Goal: Task Accomplishment & Management: Manage account settings

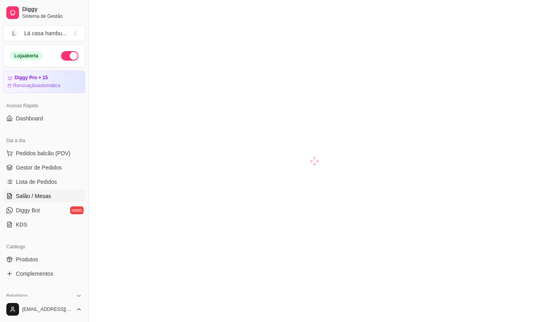
scroll to position [129, 0]
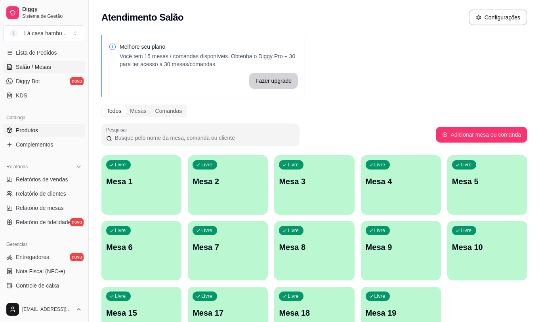
click at [53, 131] on link "Produtos" at bounding box center [44, 130] width 82 height 13
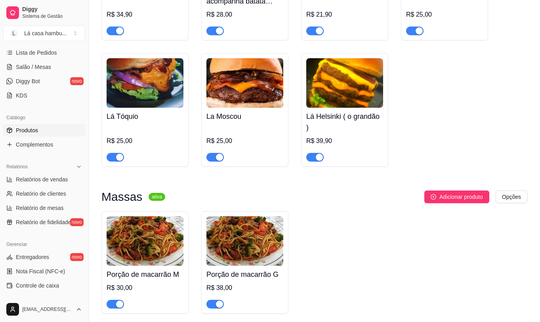
scroll to position [2181, 0]
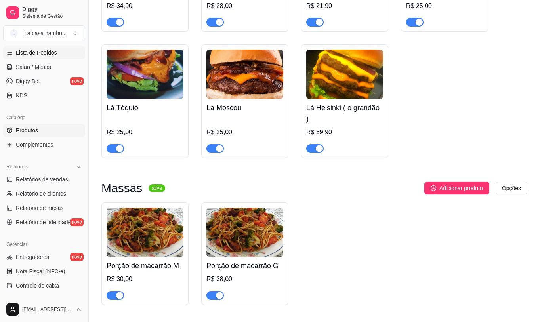
click at [45, 54] on span "Lista de Pedidos" at bounding box center [36, 53] width 41 height 8
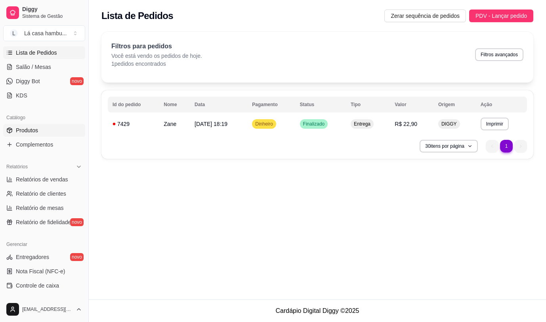
click at [30, 130] on span "Produtos" at bounding box center [27, 130] width 22 height 8
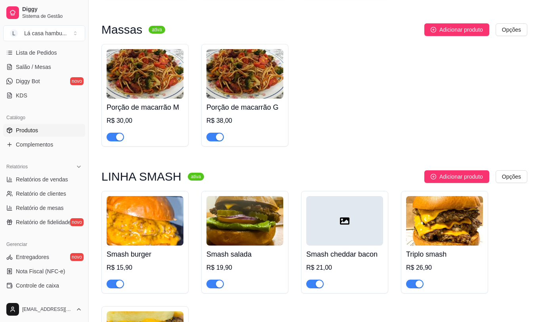
scroll to position [2379, 0]
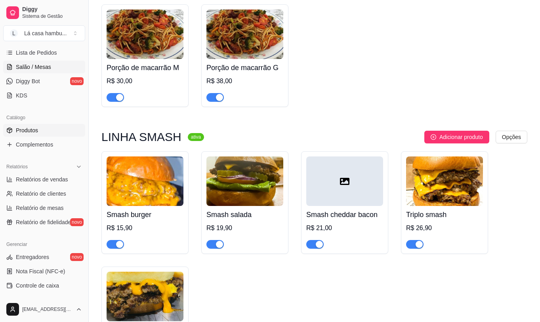
click at [55, 67] on link "Salão / Mesas" at bounding box center [44, 67] width 82 height 13
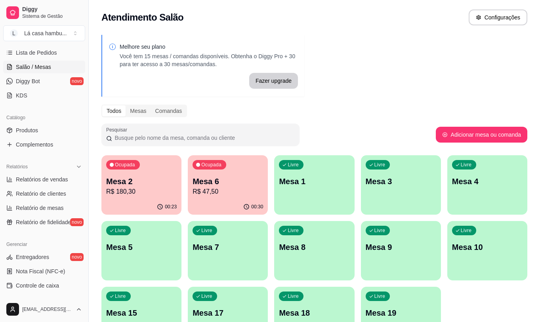
click at [241, 204] on div "00:30" at bounding box center [228, 206] width 80 height 15
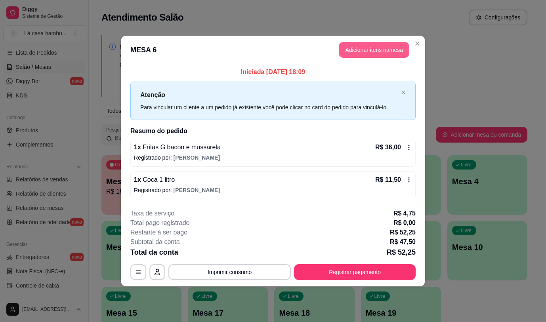
click at [374, 44] on button "Adicionar itens na mesa" at bounding box center [374, 50] width 71 height 16
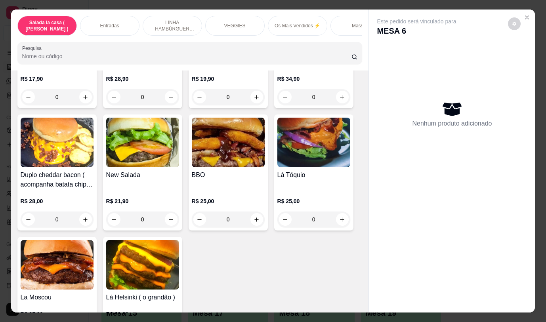
scroll to position [1669, 0]
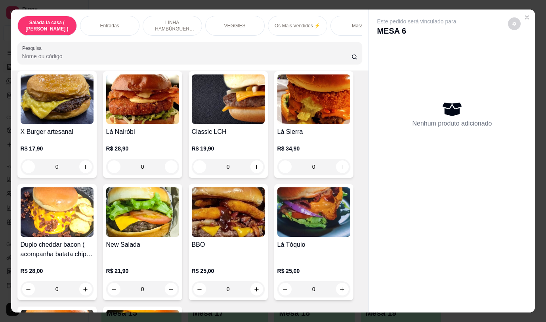
click at [342, 283] on div "0" at bounding box center [314, 290] width 73 height 16
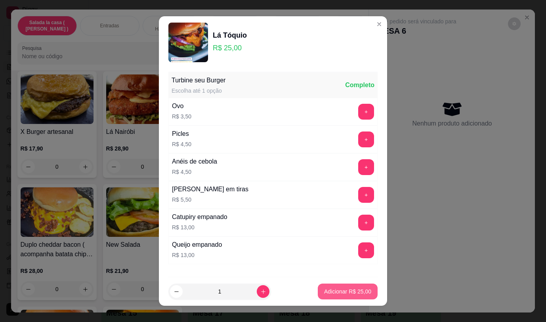
click at [352, 291] on p "Adicionar R$ 25,00" at bounding box center [347, 292] width 47 height 8
type input "1"
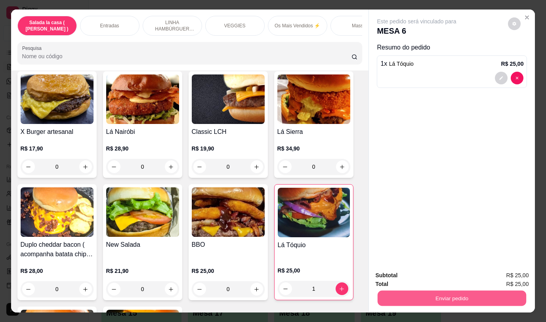
click at [400, 293] on button "Enviar pedido" at bounding box center [452, 298] width 149 height 15
click at [404, 188] on div "Este pedido será vinculado para MESA 6 Resumo do pedido 1 x Lá Tóquio R$ 25,00" at bounding box center [452, 137] width 166 height 255
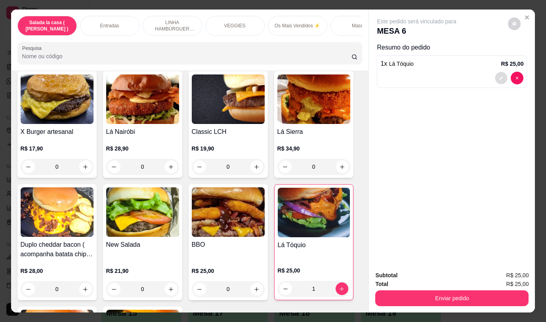
click at [497, 73] on button "decrease-product-quantity" at bounding box center [502, 78] width 12 height 12
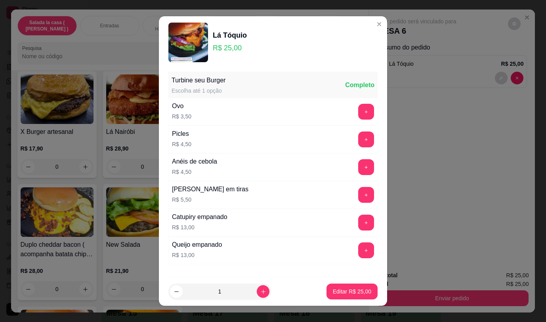
scroll to position [46, 0]
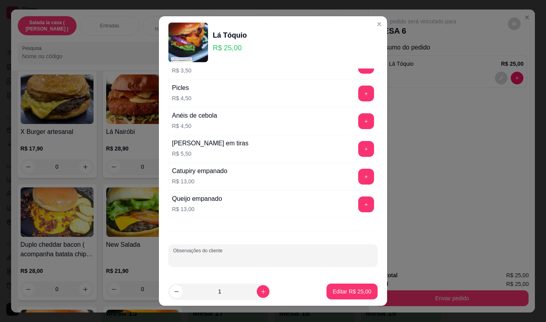
click at [327, 258] on input "Observações do cliente" at bounding box center [273, 259] width 200 height 8
type input "cortar ao meio"
click at [348, 293] on p "Editar R$ 25,00" at bounding box center [352, 292] width 38 height 8
type input "0"
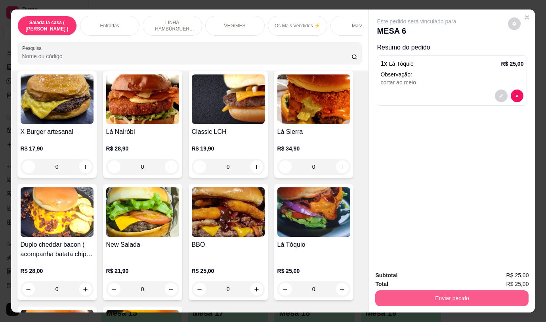
click at [387, 293] on button "Enviar pedido" at bounding box center [451, 299] width 153 height 16
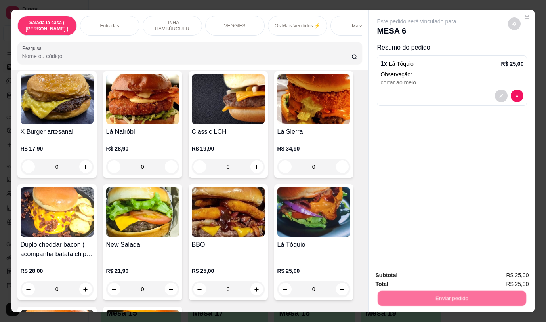
click at [389, 275] on button "Não registrar e enviar pedido" at bounding box center [426, 275] width 82 height 15
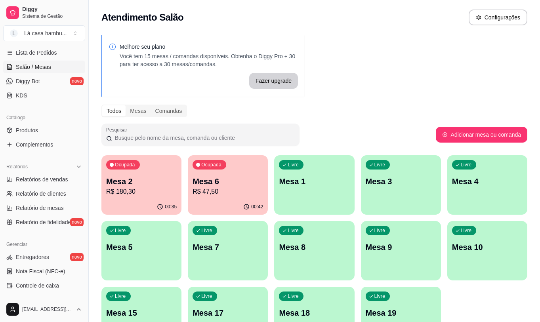
click at [142, 190] on p "R$ 180,30" at bounding box center [141, 192] width 71 height 10
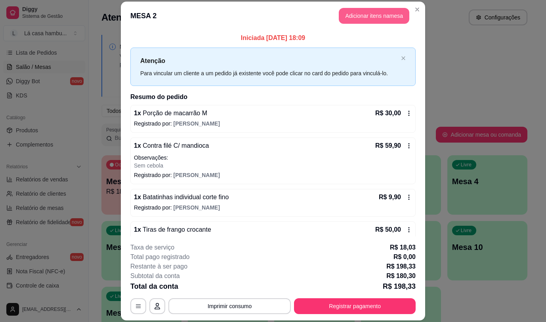
click at [380, 15] on button "Adicionar itens na mesa" at bounding box center [374, 16] width 71 height 16
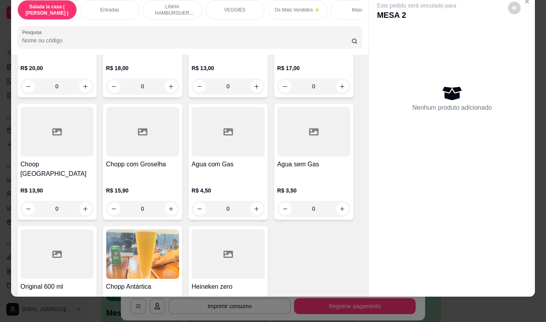
scroll to position [3989, 0]
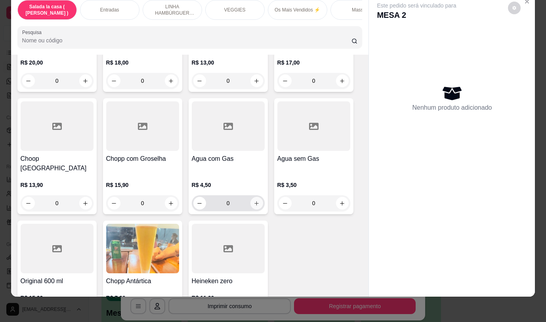
click at [254, 201] on icon "increase-product-quantity" at bounding box center [257, 204] width 6 height 6
type input "1"
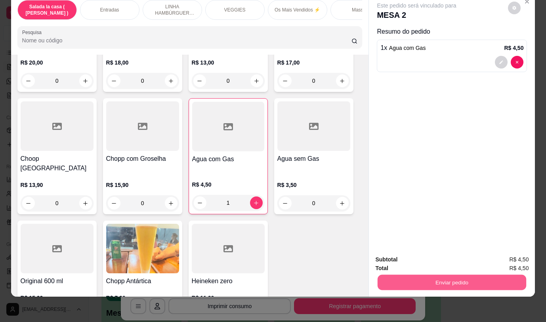
click at [388, 275] on button "Enviar pedido" at bounding box center [452, 282] width 149 height 15
click at [387, 257] on button "Não registrar e enviar pedido" at bounding box center [426, 257] width 82 height 15
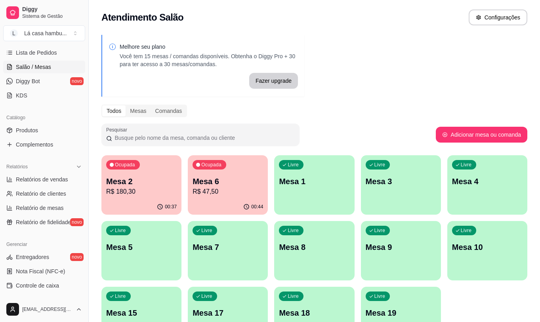
click at [470, 177] on p "Mesa 4" at bounding box center [487, 181] width 71 height 11
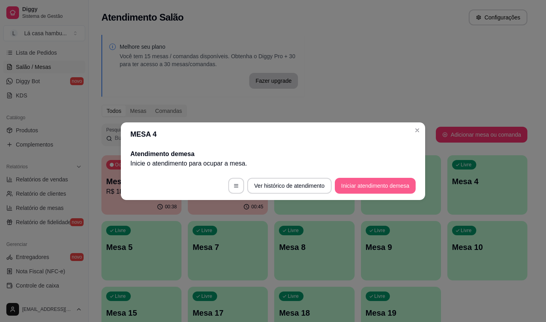
click at [354, 186] on button "Iniciar atendimento de mesa" at bounding box center [375, 186] width 81 height 16
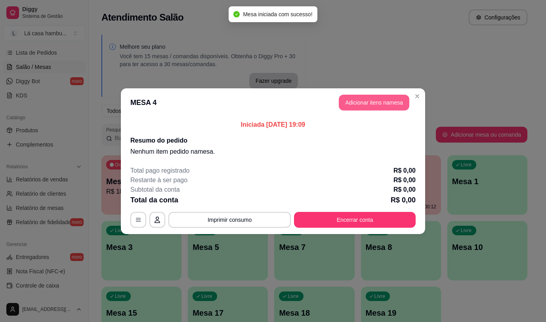
click at [379, 101] on button "Adicionar itens na mesa" at bounding box center [374, 103] width 71 height 16
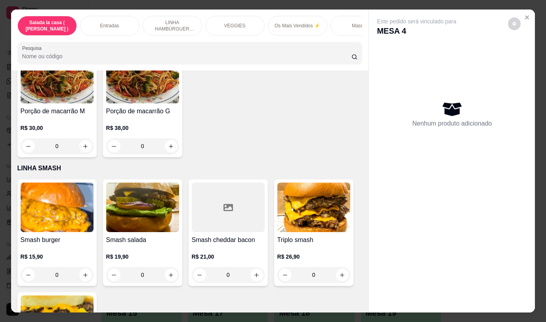
scroll to position [2056, 0]
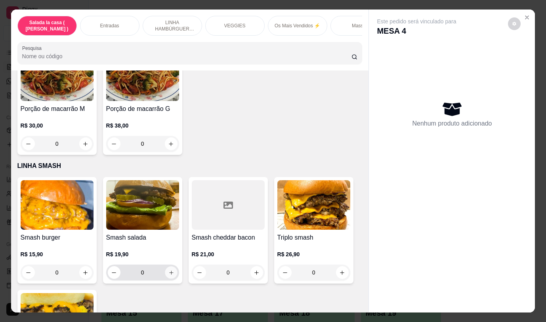
click at [168, 270] on icon "increase-product-quantity" at bounding box center [171, 273] width 6 height 6
type input "1"
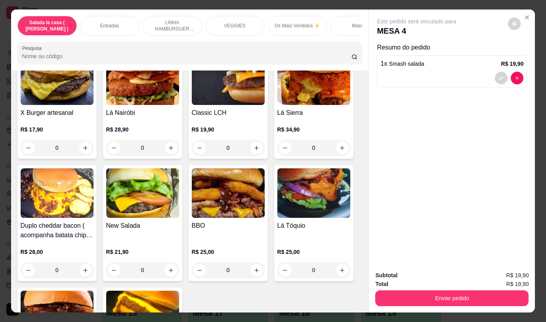
scroll to position [1699, 0]
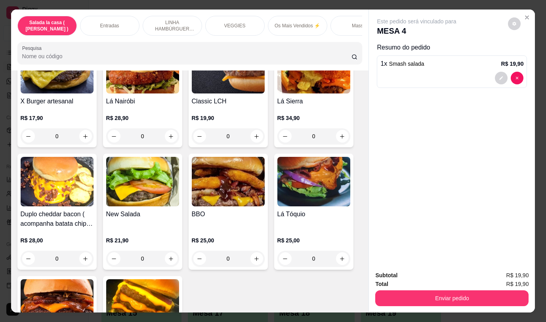
click at [83, 251] on div "0" at bounding box center [57, 259] width 73 height 16
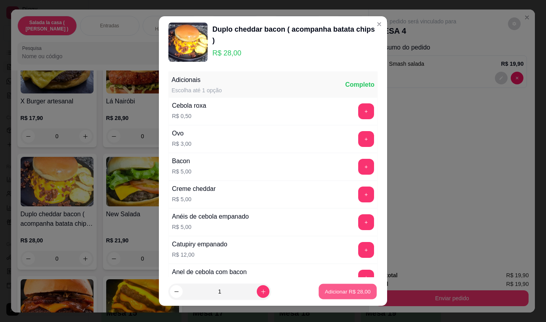
click at [345, 290] on p "Adicionar R$ 28,00" at bounding box center [348, 292] width 46 height 8
type input "1"
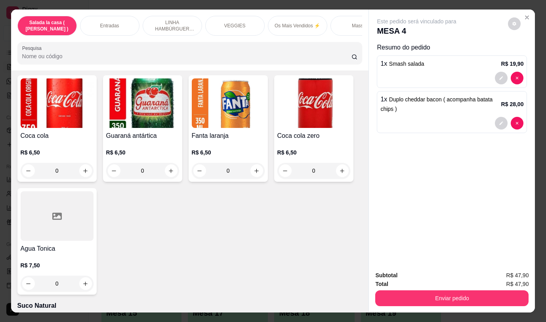
scroll to position [3285, 0]
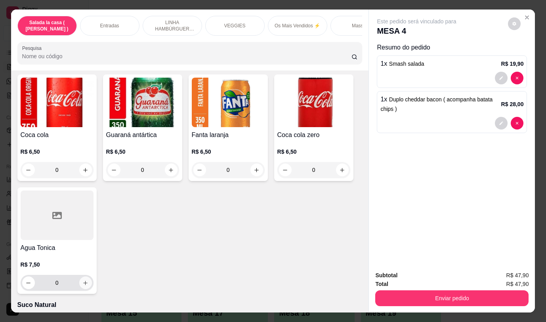
click at [82, 280] on icon "increase-product-quantity" at bounding box center [85, 283] width 6 height 6
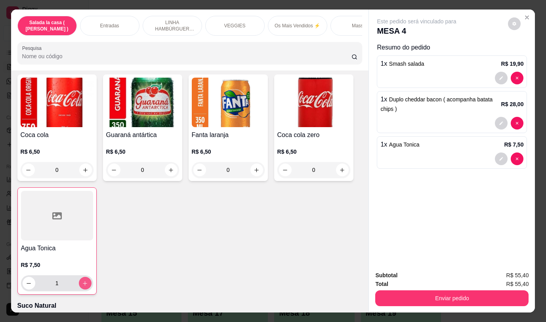
type input "1"
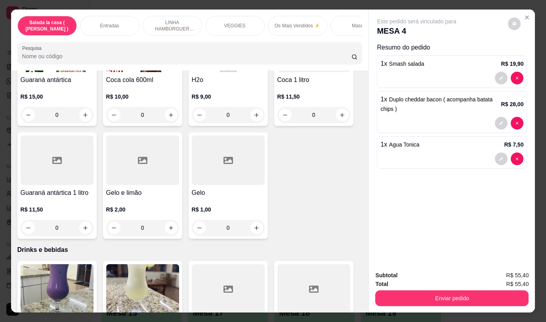
scroll to position [3761, 0]
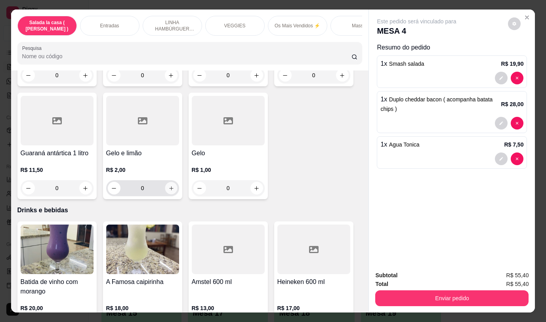
click at [173, 182] on button "increase-product-quantity" at bounding box center [171, 188] width 12 height 12
type input "1"
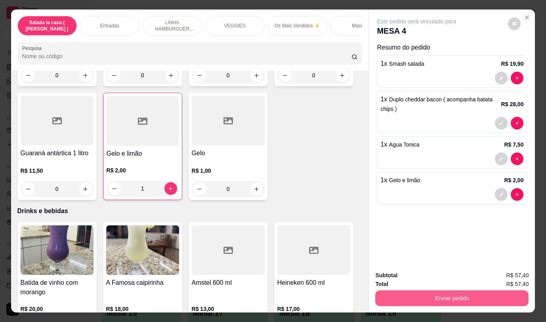
click at [410, 298] on button "Enviar pedido" at bounding box center [451, 299] width 153 height 16
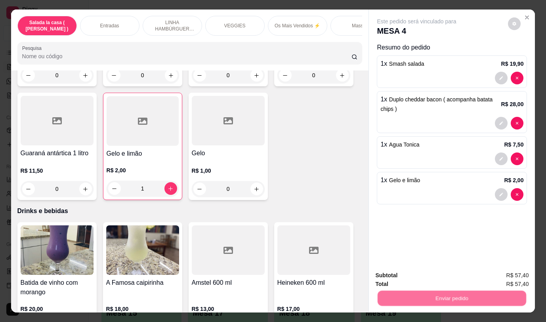
click at [393, 275] on button "Não registrar e enviar pedido" at bounding box center [426, 275] width 82 height 15
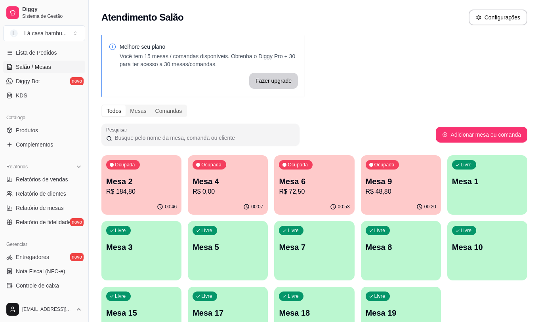
click at [315, 187] on p "R$ 72,50" at bounding box center [314, 192] width 71 height 10
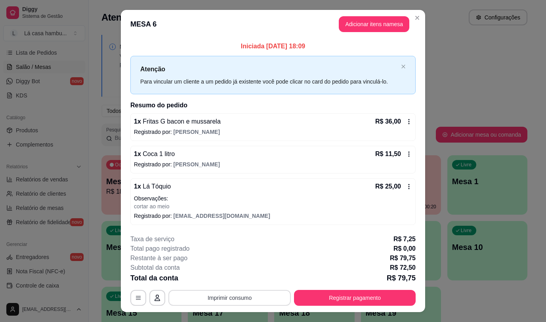
click at [250, 298] on button "Imprimir consumo" at bounding box center [230, 298] width 123 height 16
click at [245, 276] on button "IMPRESSORA" at bounding box center [229, 280] width 56 height 12
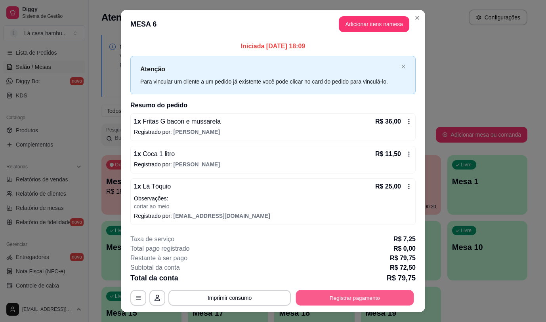
click at [354, 294] on button "Registrar pagamento" at bounding box center [355, 298] width 118 height 15
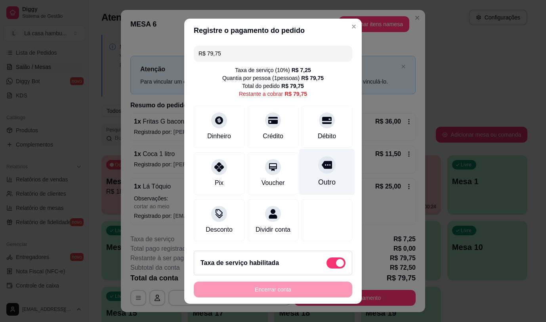
click at [304, 180] on div "Outro" at bounding box center [327, 172] width 56 height 46
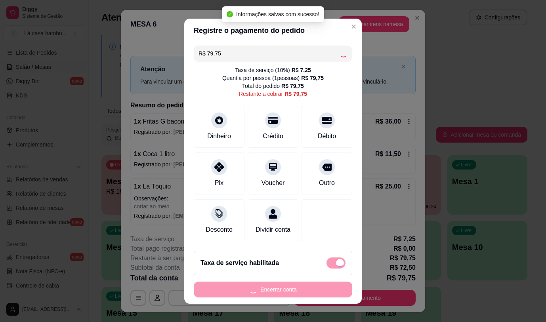
type input "R$ 0,00"
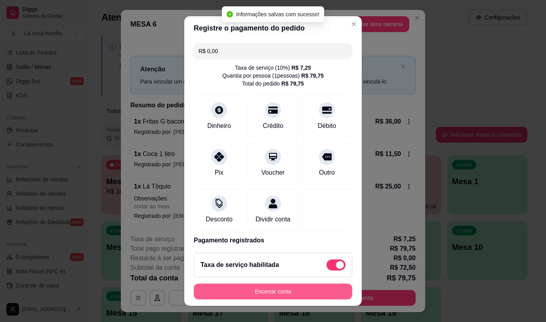
click at [314, 292] on button "Encerrar conta" at bounding box center [273, 292] width 159 height 16
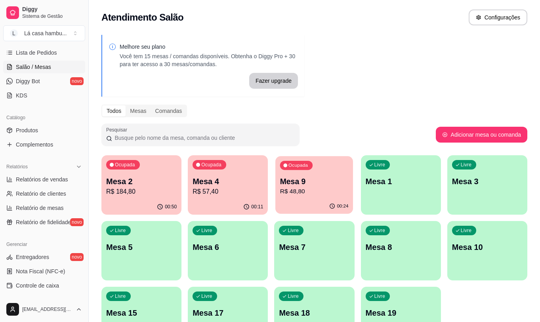
click at [304, 181] on p "Mesa 9" at bounding box center [314, 181] width 69 height 11
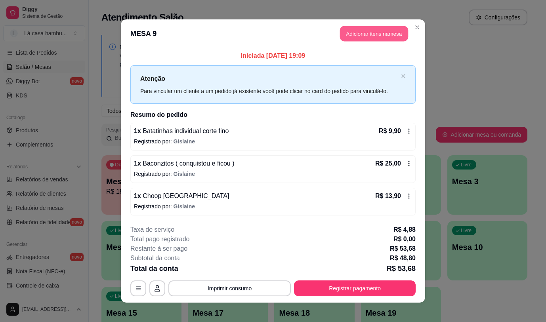
click at [370, 30] on button "Adicionar itens na mesa" at bounding box center [374, 33] width 68 height 15
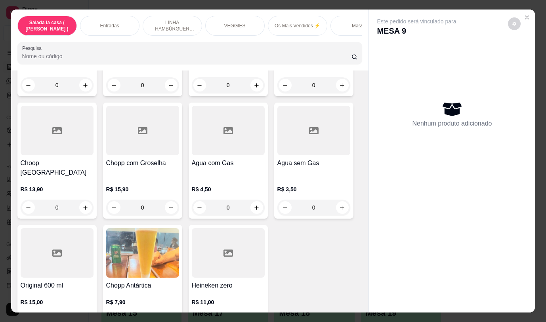
scroll to position [4013, 0]
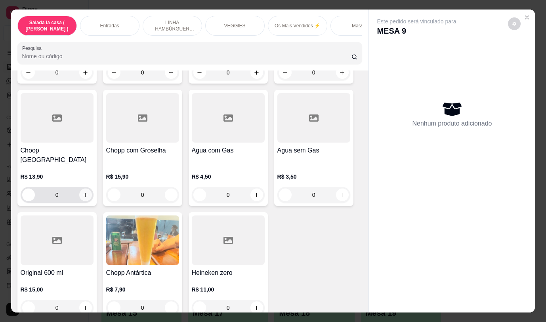
click at [82, 192] on icon "increase-product-quantity" at bounding box center [85, 195] width 6 height 6
type input "1"
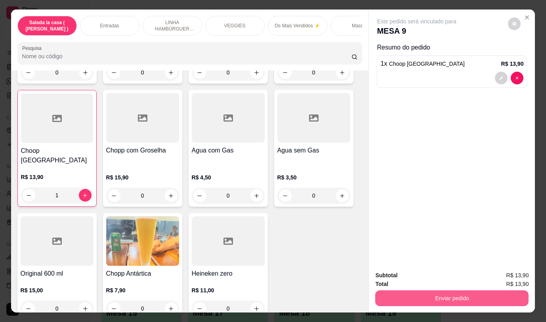
click at [395, 293] on button "Enviar pedido" at bounding box center [451, 299] width 153 height 16
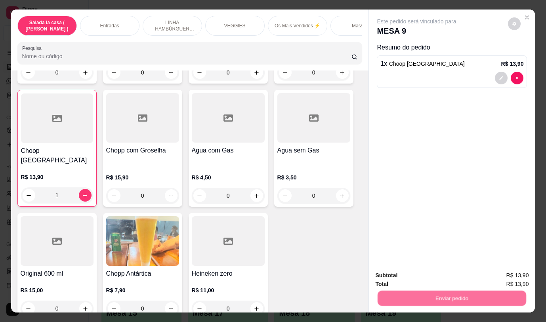
click at [395, 274] on button "Não registrar e enviar pedido" at bounding box center [426, 275] width 82 height 15
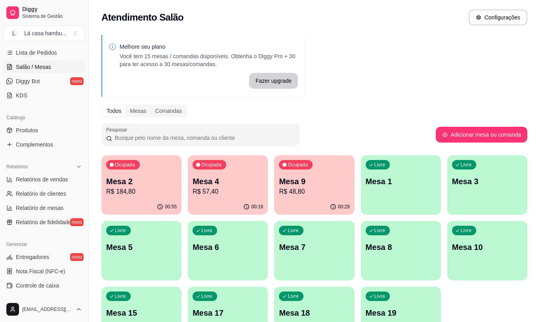
click at [158, 195] on p "R$ 184,80" at bounding box center [141, 192] width 71 height 10
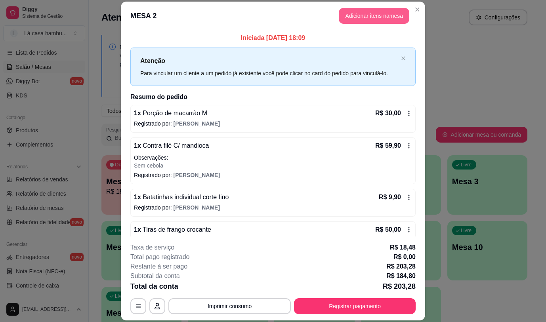
click at [354, 17] on button "Adicionar itens na mesa" at bounding box center [374, 16] width 71 height 16
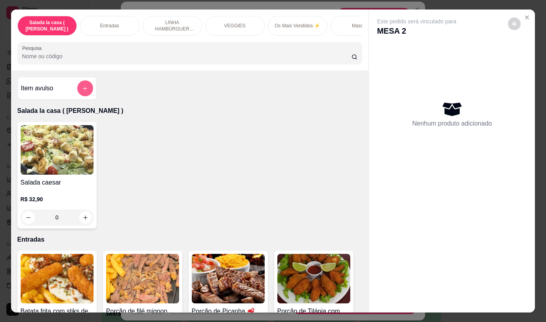
click at [79, 89] on button "add-separate-item" at bounding box center [85, 88] width 16 height 16
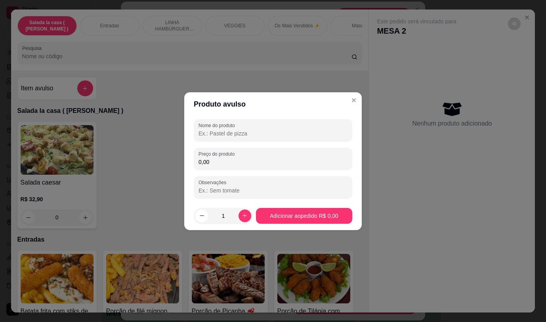
click at [267, 130] on input "Nome do produto" at bounding box center [273, 134] width 149 height 8
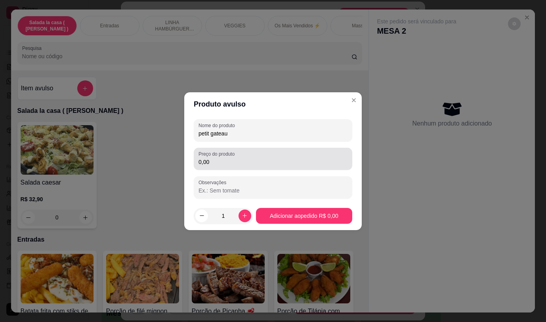
type input "petit gateau"
click at [248, 164] on input "0,00" at bounding box center [273, 162] width 149 height 8
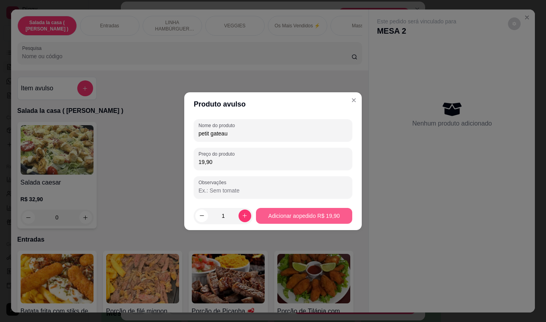
type input "19,90"
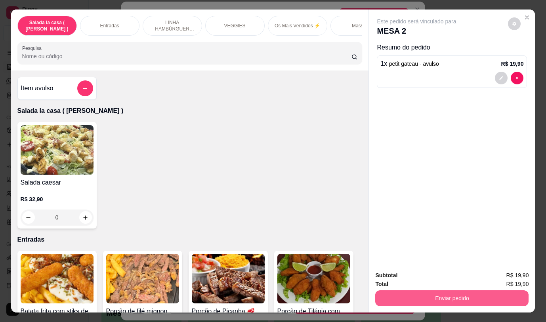
click at [416, 297] on button "Enviar pedido" at bounding box center [451, 299] width 153 height 16
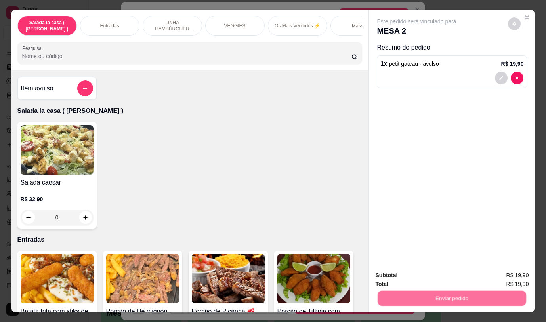
click at [416, 274] on button "Não registrar e enviar pedido" at bounding box center [426, 275] width 80 height 15
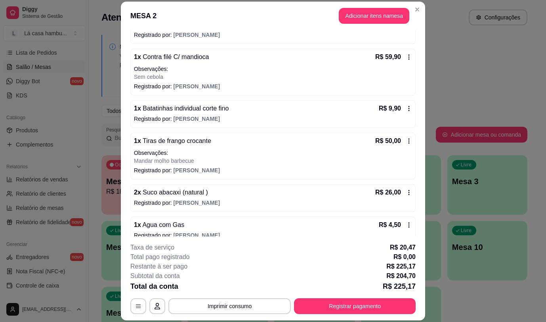
scroll to position [165, 0]
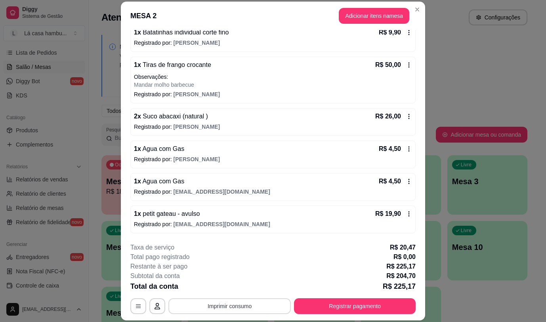
click at [245, 305] on button "Imprimir consumo" at bounding box center [230, 307] width 123 height 16
click at [240, 285] on button "IMPRESSORA" at bounding box center [229, 288] width 57 height 13
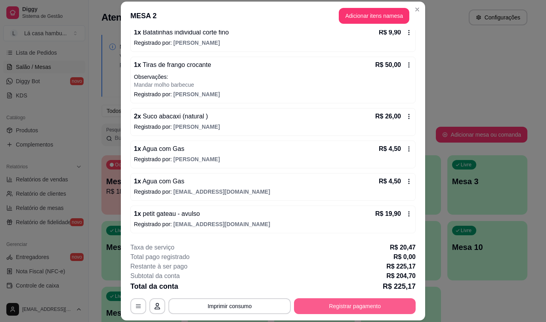
click at [321, 301] on button "Registrar pagamento" at bounding box center [355, 307] width 122 height 16
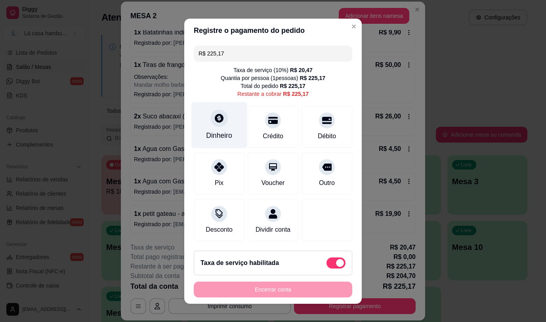
click at [205, 125] on div "Dinheiro" at bounding box center [220, 125] width 56 height 46
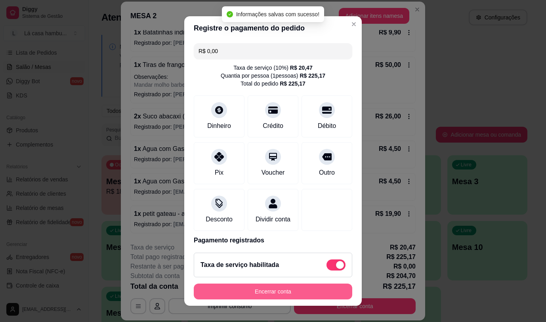
type input "R$ 0,00"
click at [267, 289] on button "Encerrar conta" at bounding box center [273, 292] width 159 height 16
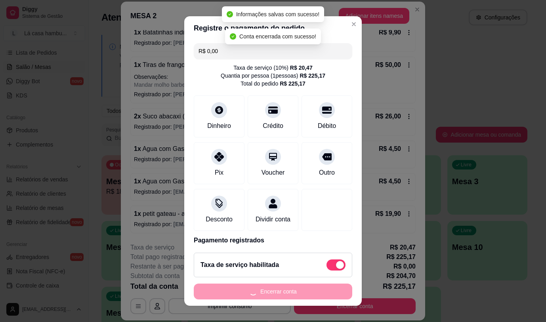
scroll to position [0, 0]
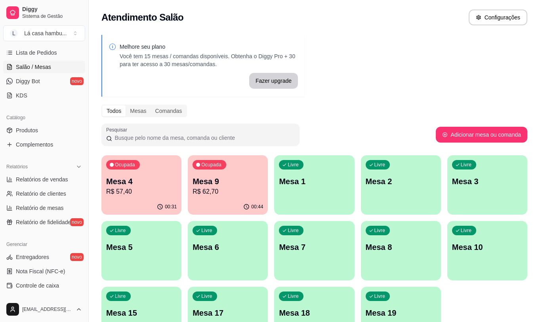
click at [245, 252] on p "Mesa 6" at bounding box center [228, 247] width 71 height 11
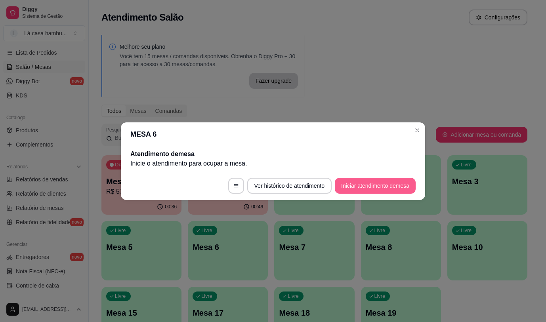
click at [346, 184] on button "Iniciar atendimento de mesa" at bounding box center [375, 186] width 81 height 16
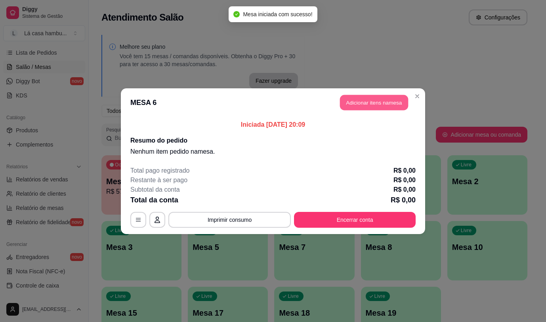
click at [396, 100] on button "Adicionar itens na mesa" at bounding box center [374, 102] width 68 height 15
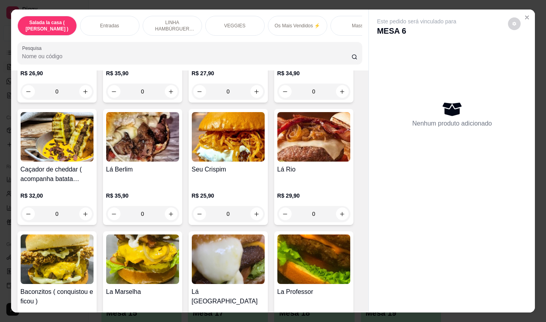
scroll to position [1388, 0]
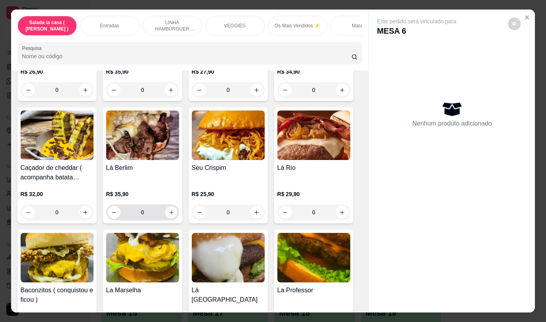
click at [168, 210] on icon "increase-product-quantity" at bounding box center [171, 213] width 6 height 6
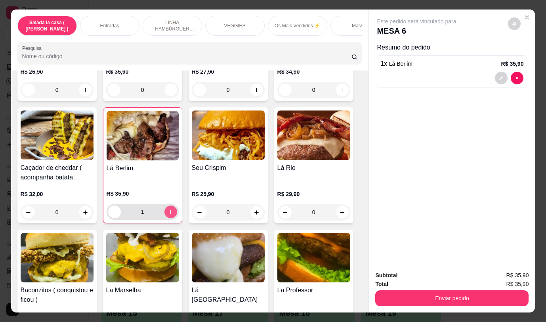
click at [168, 209] on icon "increase-product-quantity" at bounding box center [171, 212] width 6 height 6
type input "2"
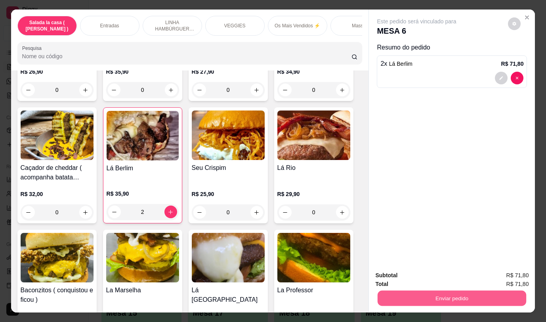
click at [400, 292] on button "Enviar pedido" at bounding box center [452, 298] width 149 height 15
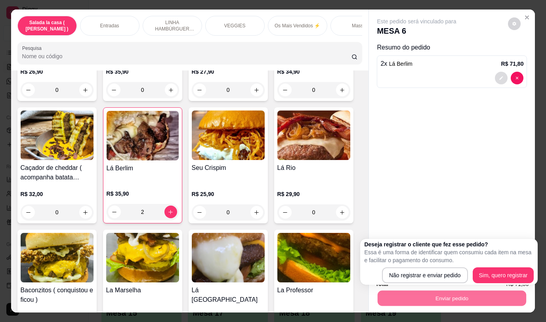
click at [502, 73] on button "decrease-product-quantity" at bounding box center [501, 78] width 13 height 13
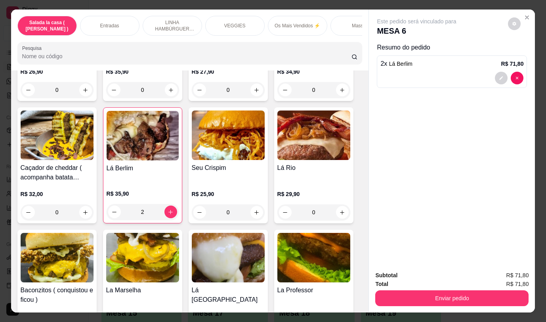
scroll to position [1507, 0]
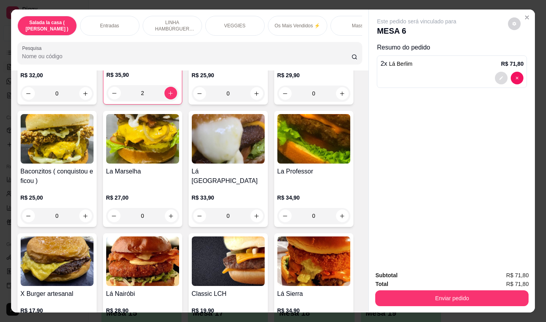
click at [501, 75] on button "decrease-product-quantity" at bounding box center [501, 78] width 13 height 13
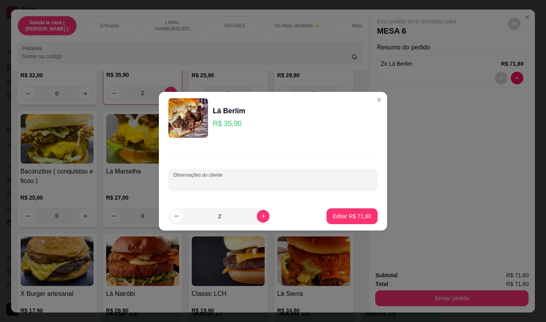
click at [266, 184] on input "Observações do cliente" at bounding box center [273, 183] width 200 height 8
type input "s"
type input "1 substituir o catupiry por [PERSON_NAME]"
click at [340, 216] on p "Editar R$ 71,80" at bounding box center [352, 217] width 38 height 8
type input "0"
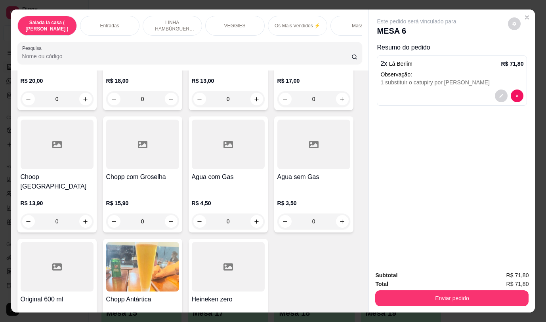
scroll to position [3846, 0]
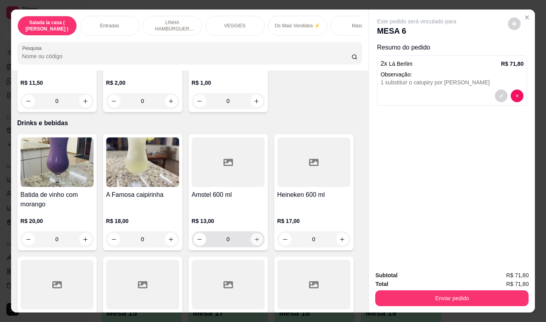
click at [258, 235] on button "increase-product-quantity" at bounding box center [257, 240] width 12 height 12
type input "1"
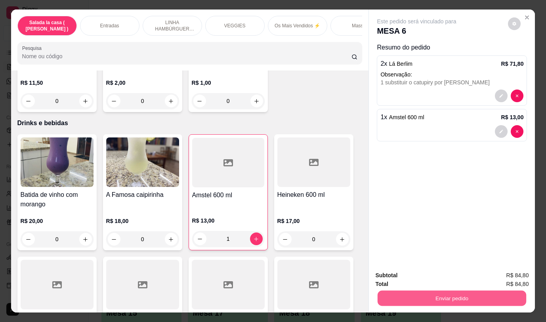
click at [388, 295] on button "Enviar pedido" at bounding box center [452, 298] width 149 height 15
click at [397, 276] on button "Não registrar e enviar pedido" at bounding box center [426, 275] width 82 height 15
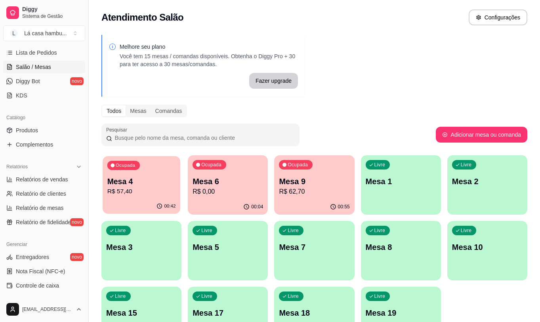
click at [140, 180] on p "Mesa 4" at bounding box center [141, 181] width 69 height 11
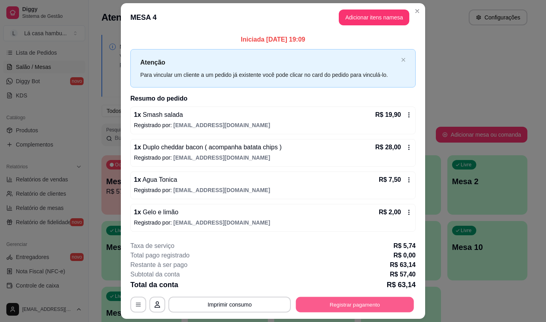
click at [326, 299] on button "Registrar pagamento" at bounding box center [355, 304] width 118 height 15
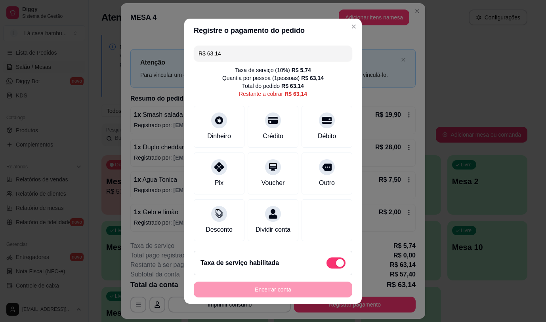
click at [329, 261] on span at bounding box center [336, 263] width 19 height 11
click at [329, 264] on input "checkbox" at bounding box center [328, 266] width 5 height 5
checkbox input "true"
type input "R$ 57,40"
checkbox input "false"
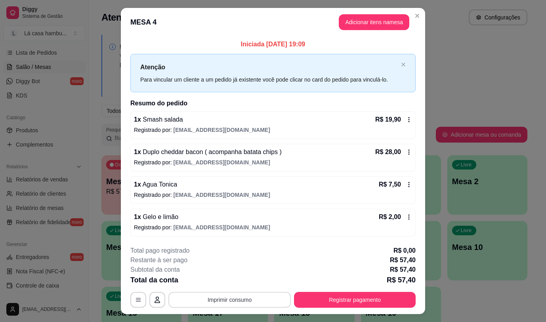
click at [227, 302] on button "Imprimir consumo" at bounding box center [230, 300] width 123 height 16
click at [236, 278] on button "IMPRESSORA" at bounding box center [229, 282] width 56 height 12
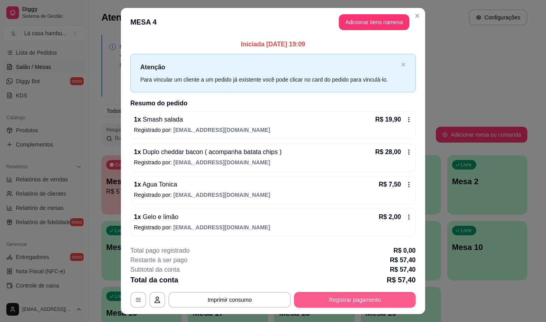
click at [347, 301] on button "Registrar pagamento" at bounding box center [355, 300] width 122 height 16
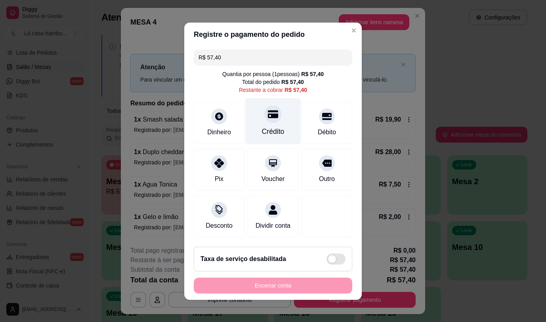
click at [268, 126] on div "Crédito" at bounding box center [273, 131] width 23 height 10
type input "R$ 0,00"
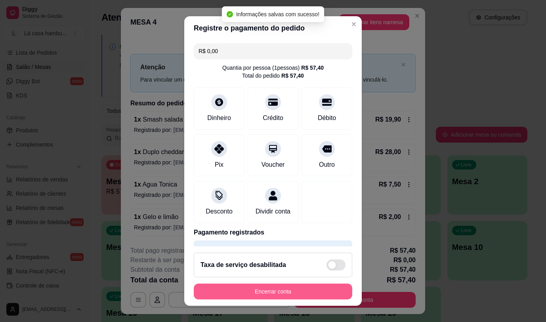
click at [280, 289] on button "Encerrar conta" at bounding box center [273, 292] width 159 height 16
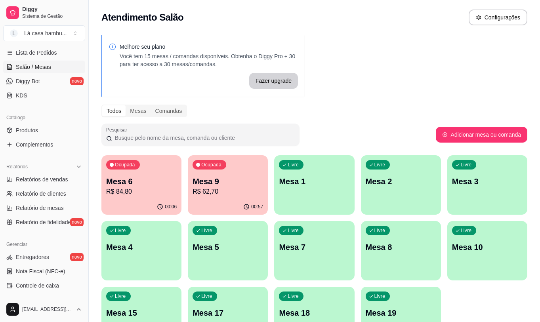
click at [230, 173] on div "Ocupada Mesa 9 R$ 62,70" at bounding box center [228, 177] width 80 height 44
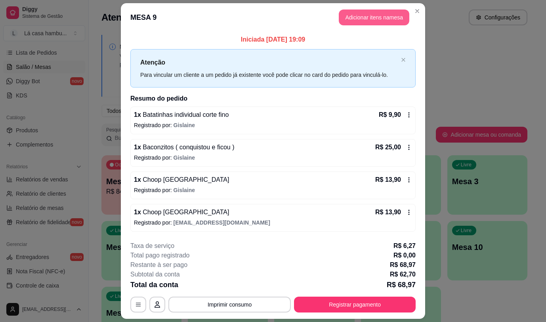
click at [347, 15] on button "Adicionar itens na mesa" at bounding box center [374, 18] width 71 height 16
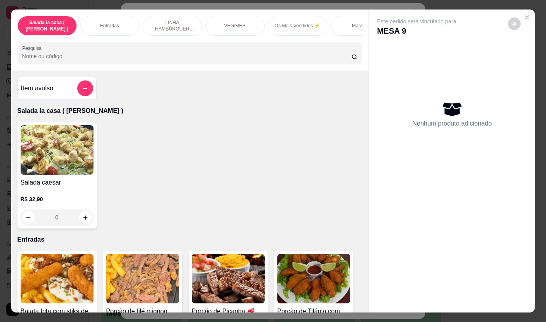
drag, startPoint x: 368, startPoint y: 190, endPoint x: 371, endPoint y: 284, distance: 94.8
click at [371, 284] on div "Este pedido será vinculado para MESA 9 Nenhum produto adicionado" at bounding box center [452, 155] width 166 height 290
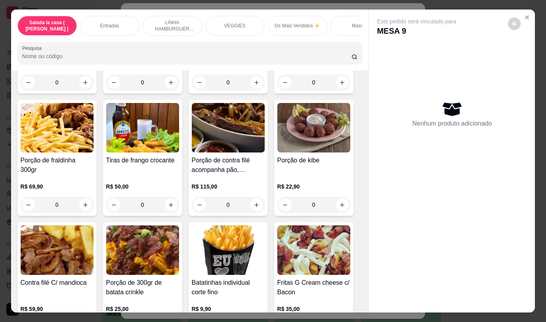
drag, startPoint x: 370, startPoint y: 268, endPoint x: 372, endPoint y: 278, distance: 10.0
click at [372, 278] on div "Este pedido será vinculado para MESA 9 Nenhum produto adicionado" at bounding box center [452, 155] width 166 height 290
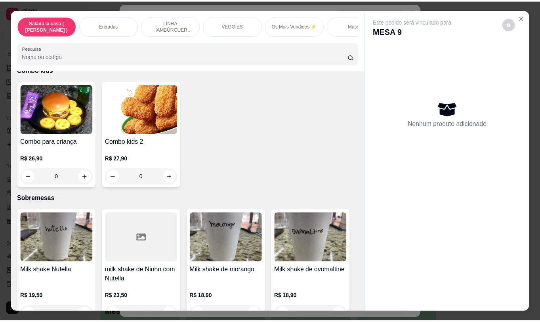
scroll to position [4013, 0]
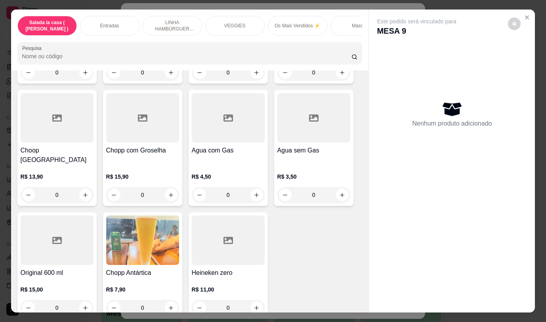
click at [358, 304] on div "Item avulso Salada la casa ( CAESAR ) Salada caesar R$ 32,90 0 Entradas Batata …" at bounding box center [190, 192] width 358 height 242
click at [86, 189] on button "increase-product-quantity" at bounding box center [85, 195] width 13 height 13
type input "1"
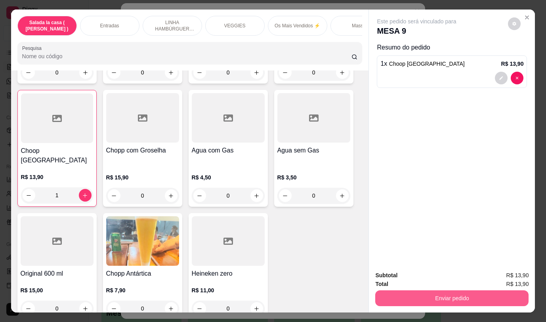
click at [414, 291] on button "Enviar pedido" at bounding box center [451, 299] width 153 height 16
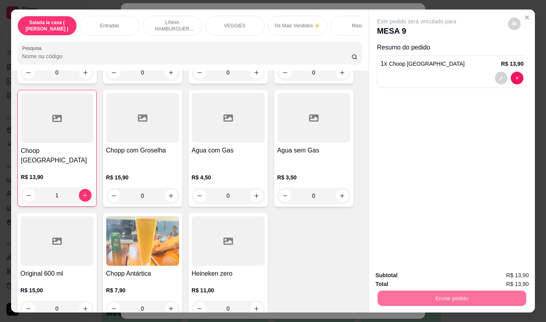
click at [403, 274] on button "Não registrar e enviar pedido" at bounding box center [426, 275] width 80 height 15
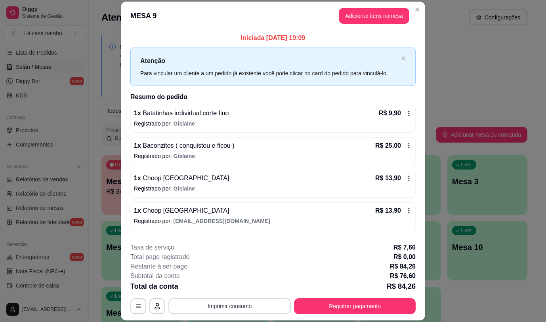
click at [216, 305] on button "Imprimir consumo" at bounding box center [230, 307] width 123 height 16
click at [222, 288] on button "IMPRESSORA" at bounding box center [229, 288] width 56 height 12
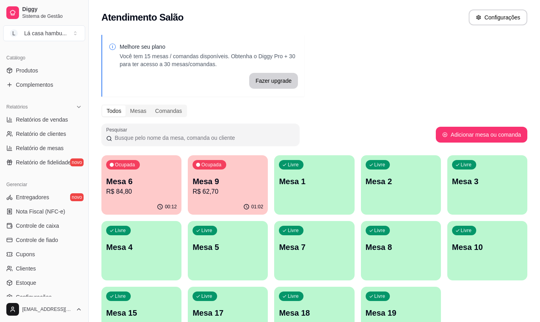
scroll to position [248, 0]
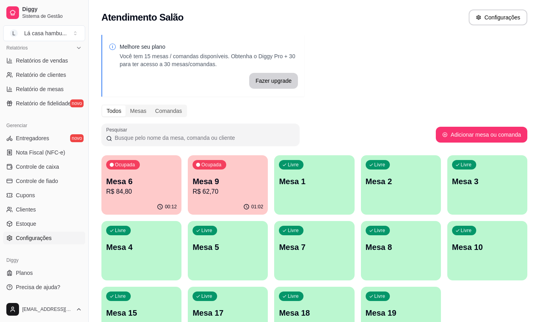
click at [60, 236] on link "Configurações" at bounding box center [44, 238] width 82 height 13
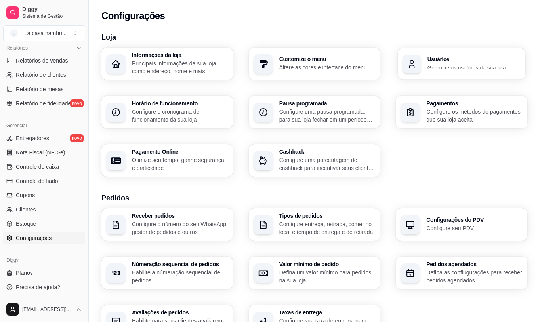
click at [444, 64] on p "Gerencie os usuários da sua loja" at bounding box center [474, 67] width 93 height 8
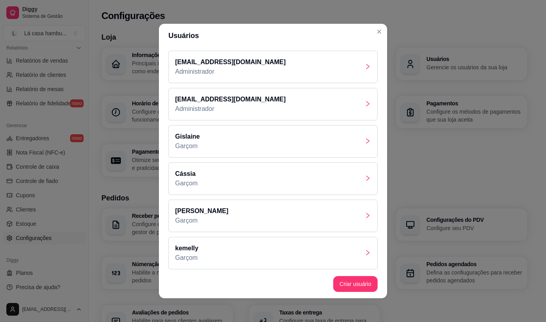
click at [361, 220] on div "[PERSON_NAME]" at bounding box center [273, 216] width 209 height 33
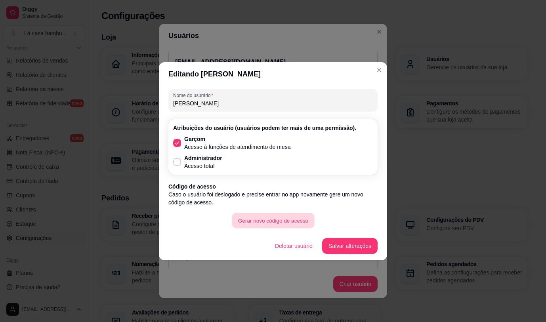
click at [289, 223] on button "Gerar novo código de acesso" at bounding box center [273, 220] width 82 height 15
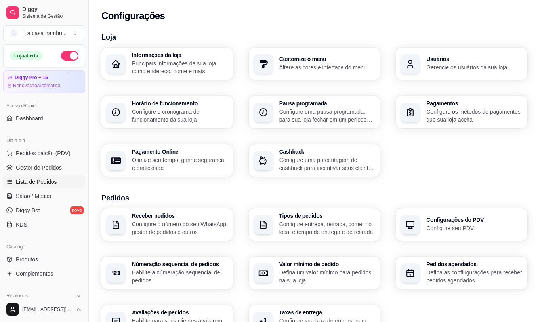
click at [42, 180] on span "Lista de Pedidos" at bounding box center [36, 182] width 41 height 8
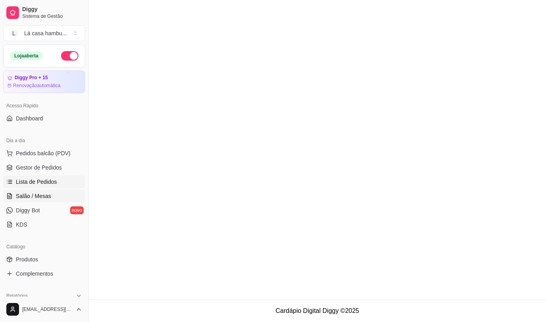
click at [39, 193] on span "Salão / Mesas" at bounding box center [33, 196] width 35 height 8
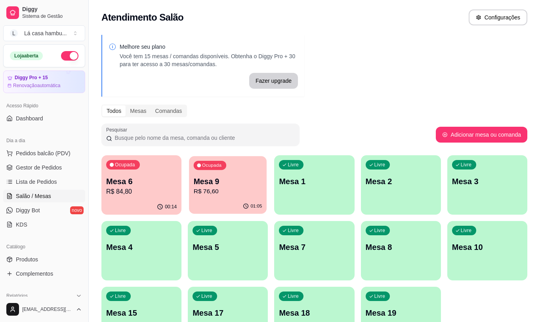
click at [225, 184] on p "Mesa 9" at bounding box center [228, 181] width 69 height 11
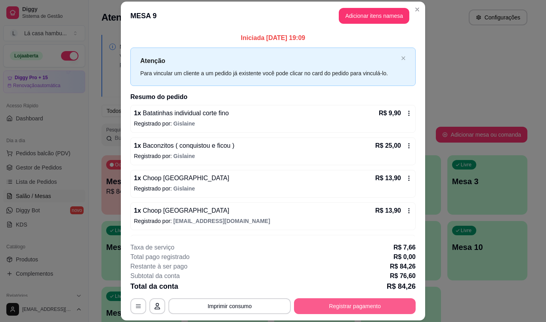
click at [311, 301] on button "Registrar pagamento" at bounding box center [355, 307] width 122 height 16
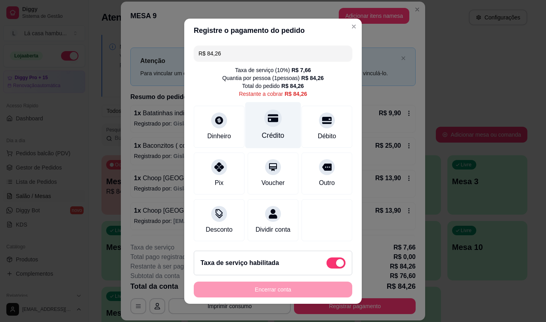
click at [262, 130] on div "Crédito" at bounding box center [273, 135] width 23 height 10
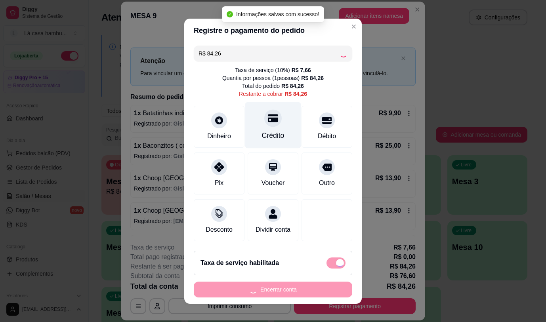
type input "R$ 0,00"
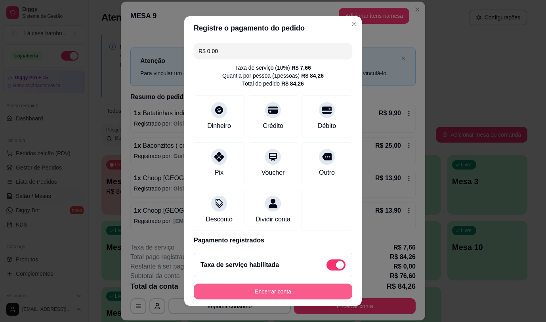
click at [278, 288] on button "Encerrar conta" at bounding box center [273, 292] width 159 height 16
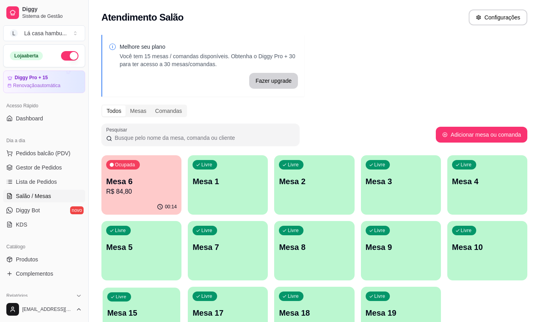
click at [134, 304] on div "Livre Mesa 15" at bounding box center [142, 312] width 78 height 48
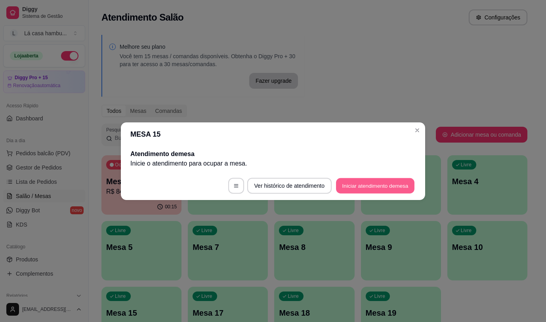
click at [360, 185] on button "Iniciar atendimento de mesa" at bounding box center [375, 185] width 79 height 15
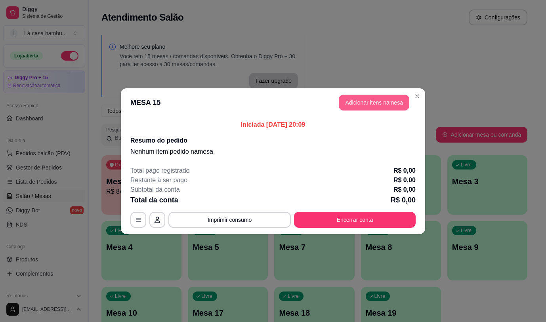
click at [374, 97] on button "Adicionar itens na mesa" at bounding box center [374, 103] width 71 height 16
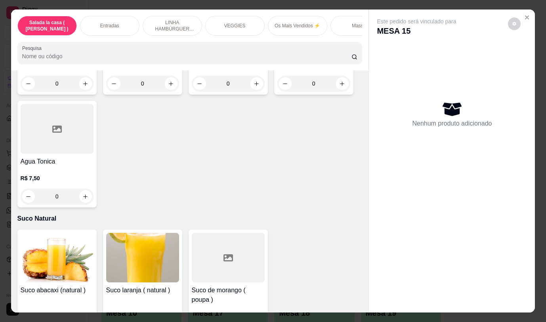
scroll to position [3450, 0]
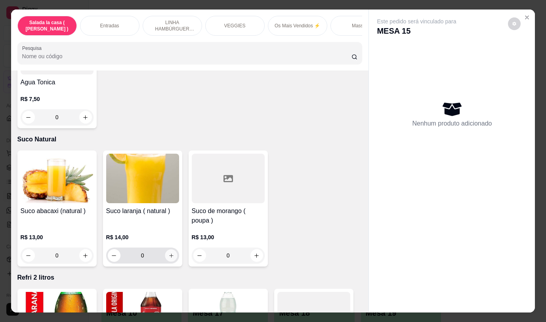
click at [170, 253] on icon "increase-product-quantity" at bounding box center [171, 256] width 6 height 6
type input "1"
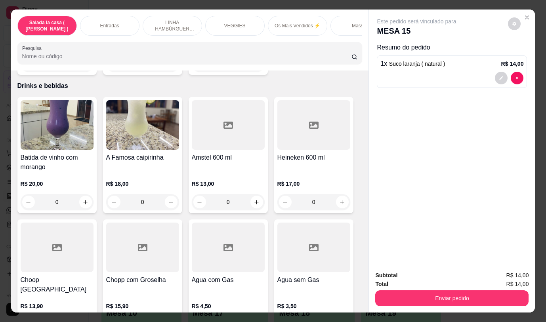
scroll to position [3886, 0]
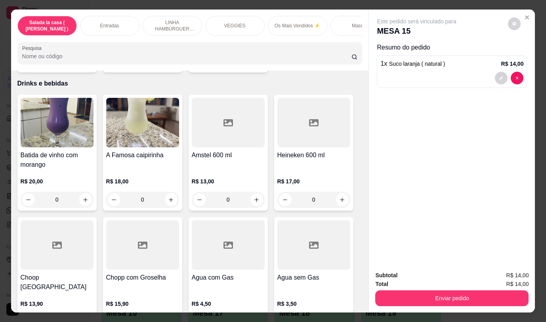
click at [86, 316] on button "increase-product-quantity" at bounding box center [85, 322] width 12 height 12
type input "1"
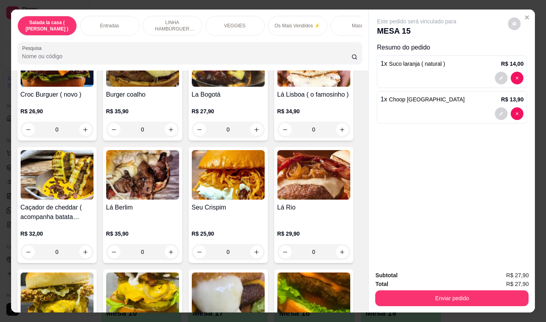
scroll to position [1229, 0]
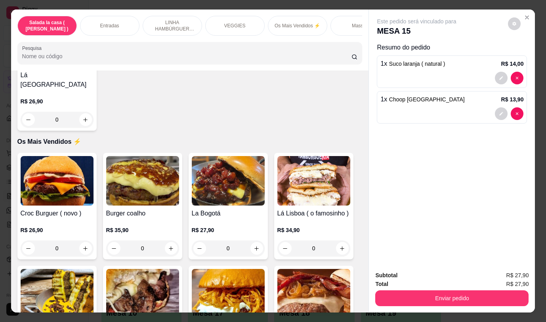
click at [344, 242] on div "0" at bounding box center [314, 249] width 73 height 16
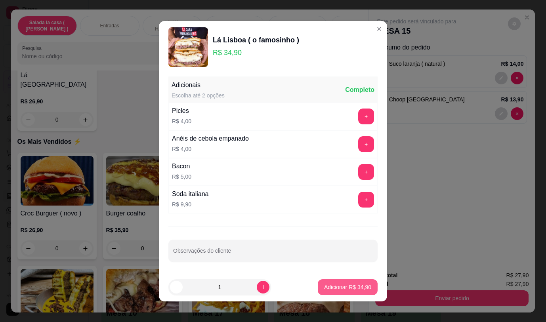
click at [337, 289] on p "Adicionar R$ 34,90" at bounding box center [347, 288] width 47 height 8
type input "1"
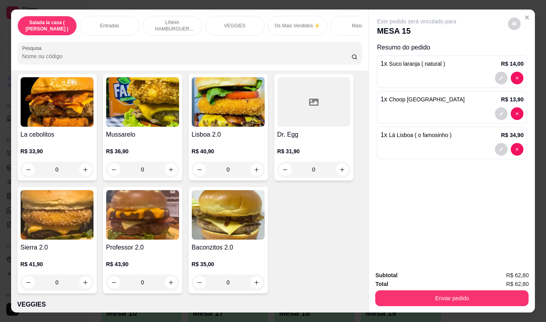
scroll to position [912, 0]
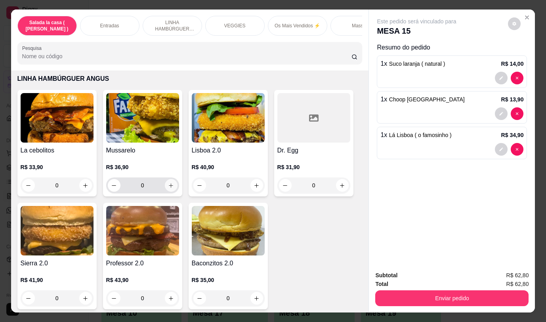
click at [170, 185] on button "increase-product-quantity" at bounding box center [171, 185] width 13 height 13
type input "1"
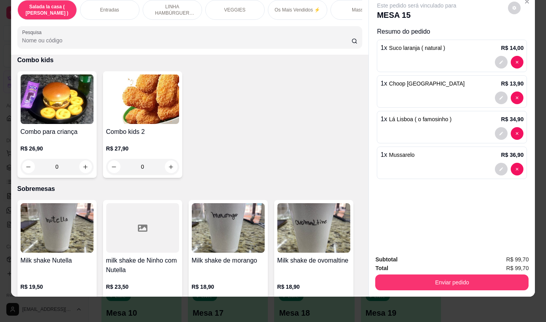
scroll to position [2429, 0]
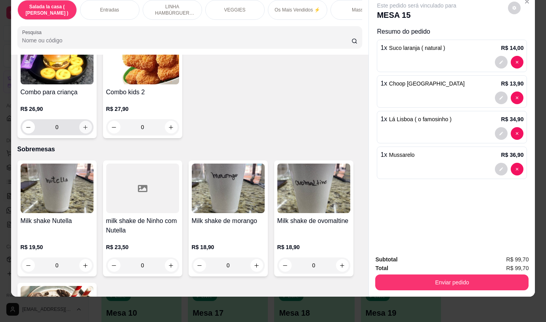
click at [85, 125] on icon "increase-product-quantity" at bounding box center [85, 128] width 6 height 6
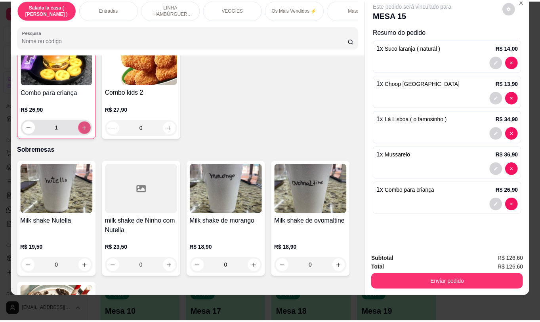
scroll to position [2430, 0]
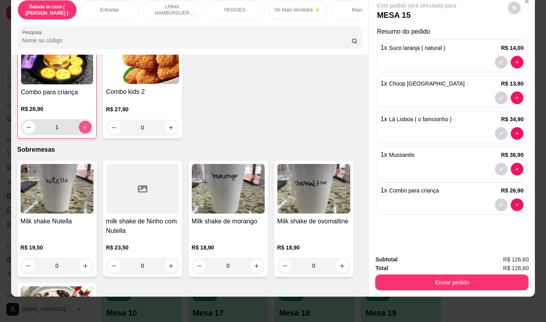
click at [85, 121] on button "increase-product-quantity" at bounding box center [85, 127] width 13 height 13
type input "2"
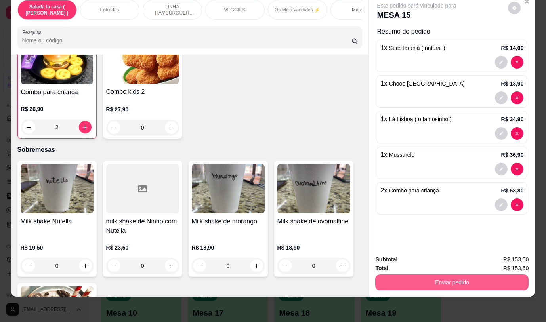
click at [402, 275] on button "Enviar pedido" at bounding box center [451, 283] width 153 height 16
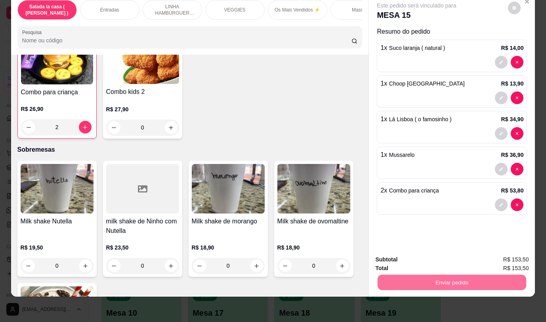
click at [417, 260] on button "Não registrar e enviar pedido" at bounding box center [426, 257] width 80 height 15
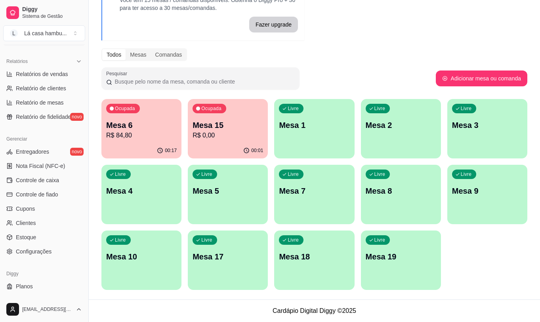
scroll to position [238, 0]
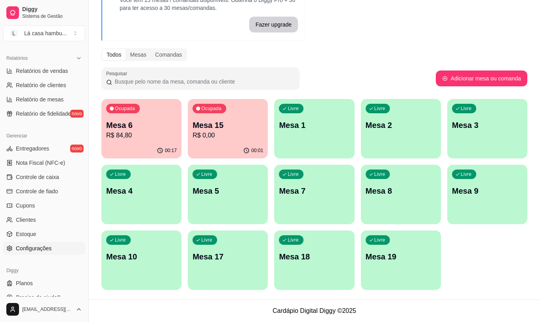
click at [52, 250] on link "Configurações" at bounding box center [44, 248] width 82 height 13
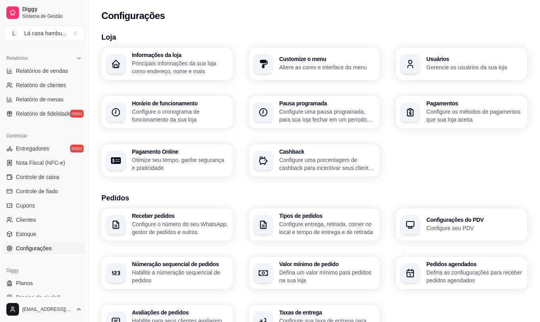
click at [455, 58] on h3 "Usuários" at bounding box center [475, 59] width 96 height 6
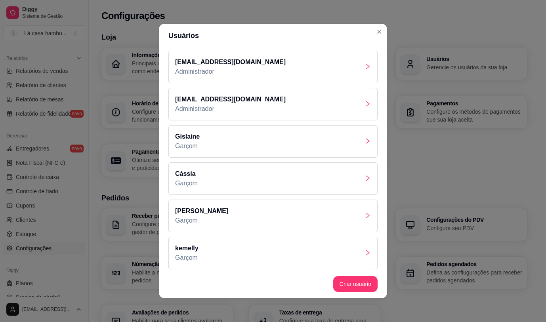
click at [366, 222] on div "[PERSON_NAME]" at bounding box center [273, 216] width 209 height 33
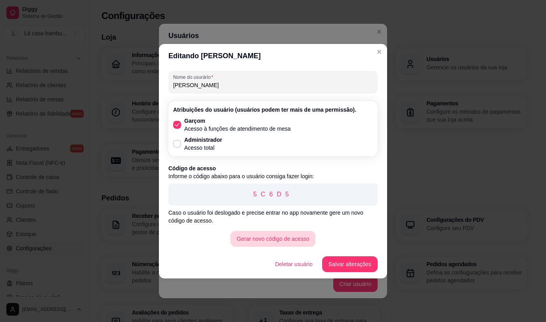
click at [257, 242] on button "Gerar novo código de acesso" at bounding box center [273, 239] width 85 height 16
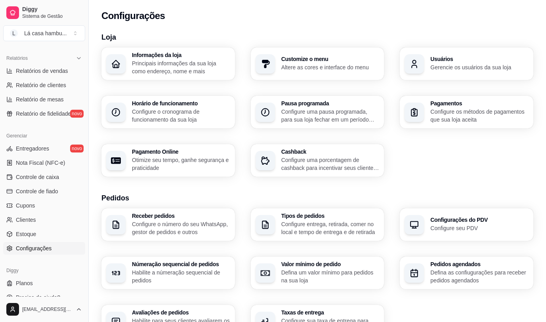
click at [376, 27] on div "Loja Informações da loja Principais informações da sua loja como endereço, nome…" at bounding box center [318, 280] width 458 height 506
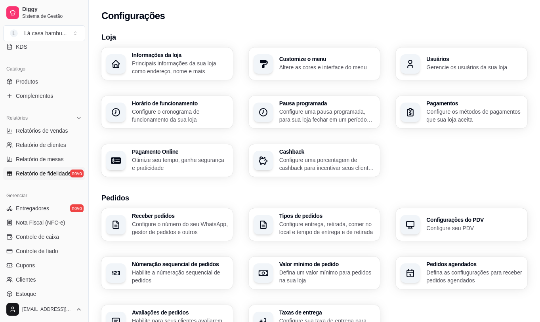
scroll to position [159, 0]
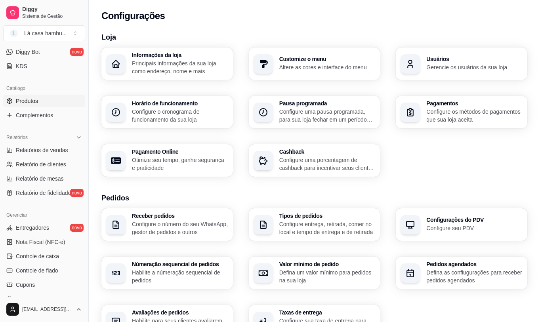
click at [52, 105] on link "Produtos" at bounding box center [44, 101] width 82 height 13
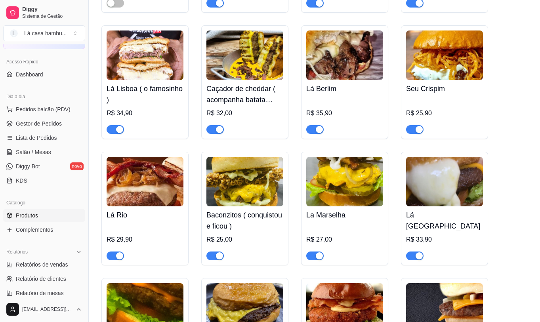
scroll to position [40, 0]
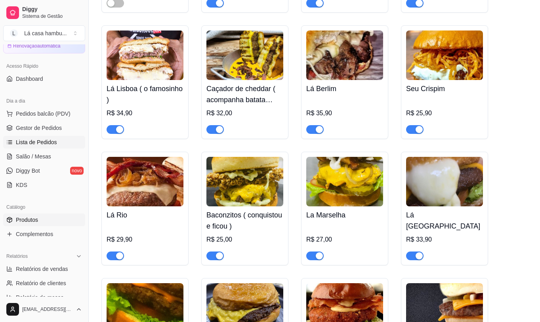
click at [46, 138] on span "Lista de Pedidos" at bounding box center [36, 142] width 41 height 8
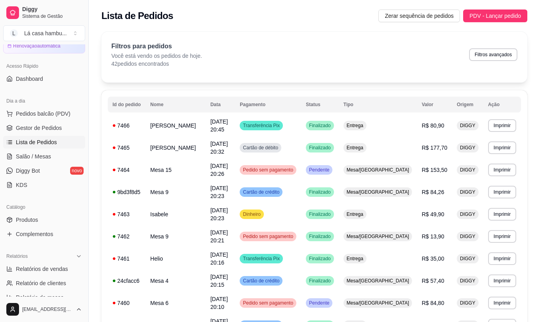
click at [46, 142] on span "Lista de Pedidos" at bounding box center [36, 142] width 41 height 8
click at [67, 157] on link "Salão / Mesas" at bounding box center [44, 156] width 82 height 13
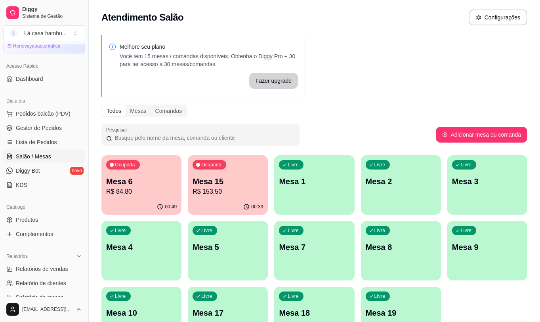
click at [154, 181] on p "Mesa 6" at bounding box center [141, 181] width 71 height 11
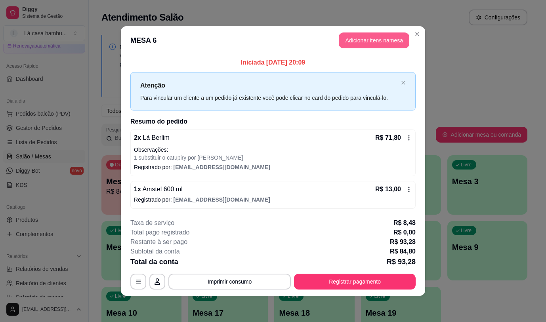
click at [364, 39] on button "Adicionar itens na mesa" at bounding box center [374, 41] width 71 height 16
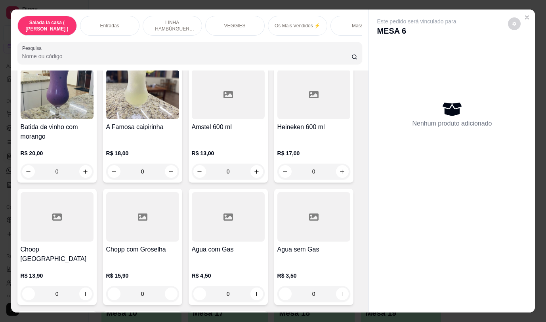
scroll to position [3945, 0]
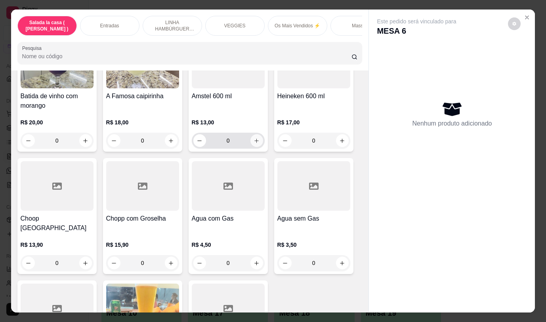
click at [255, 139] on icon "increase-product-quantity" at bounding box center [257, 141] width 4 height 4
type input "1"
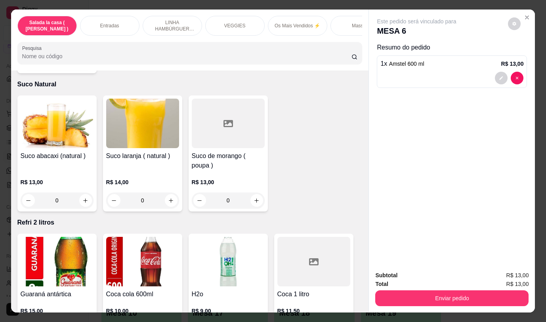
scroll to position [3498, 0]
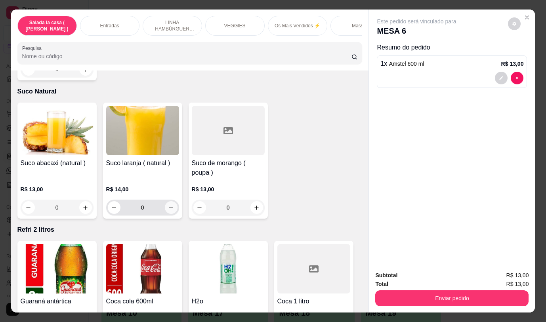
click at [168, 205] on icon "increase-product-quantity" at bounding box center [171, 208] width 6 height 6
type input "1"
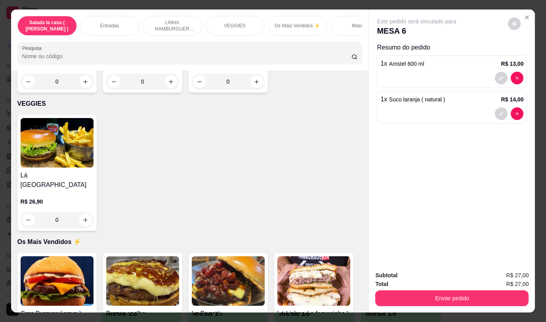
scroll to position [1119, 0]
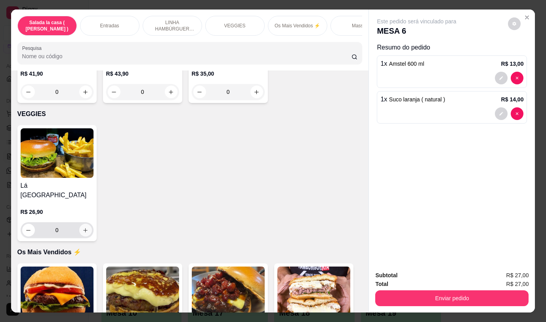
click at [85, 228] on icon "increase-product-quantity" at bounding box center [85, 231] width 6 height 6
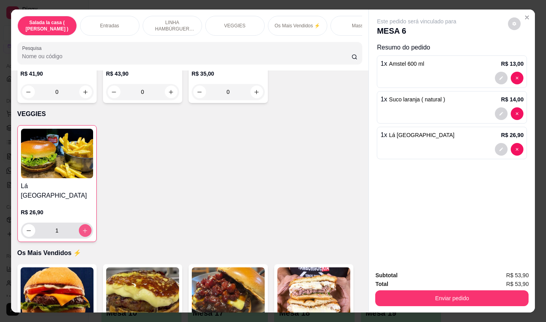
type input "1"
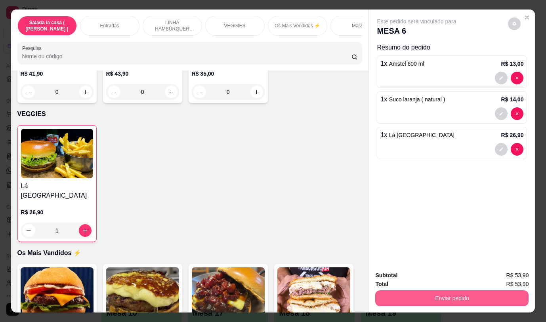
click at [504, 295] on button "Enviar pedido" at bounding box center [451, 299] width 153 height 16
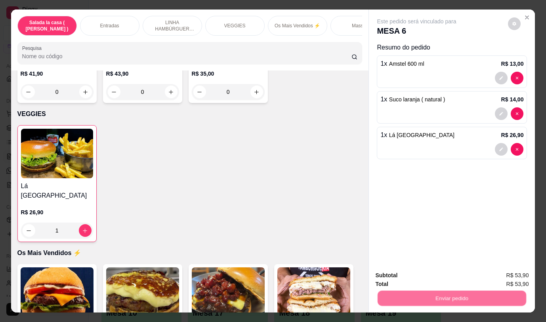
click at [452, 270] on button "Não registrar e enviar pedido" at bounding box center [426, 275] width 80 height 15
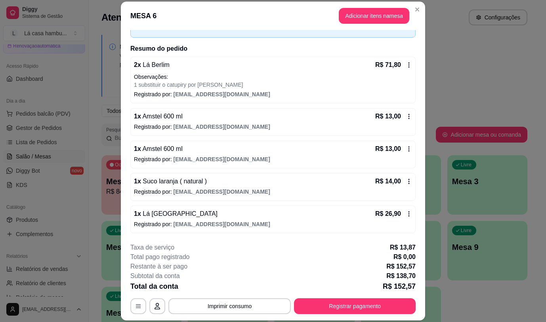
scroll to position [24, 0]
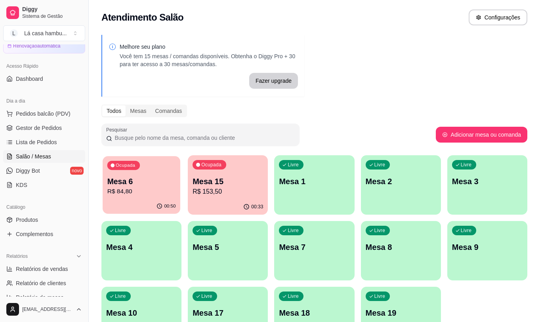
click at [144, 184] on p "Mesa 6" at bounding box center [141, 181] width 69 height 11
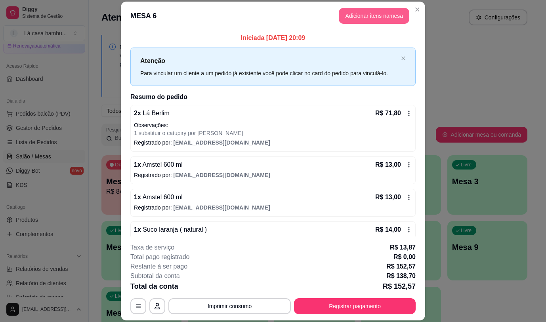
click at [347, 15] on button "Adicionar itens na mesa" at bounding box center [374, 16] width 71 height 16
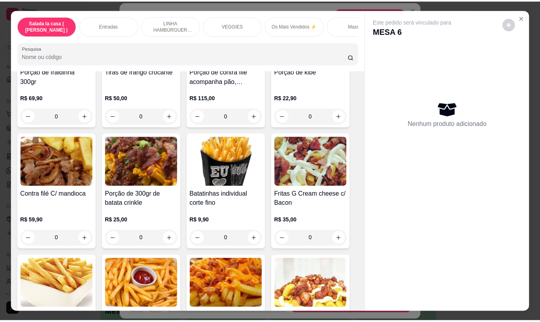
scroll to position [397, 0]
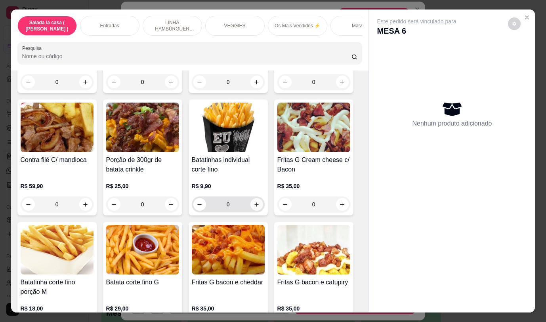
click at [254, 208] on icon "increase-product-quantity" at bounding box center [257, 205] width 6 height 6
type input "1"
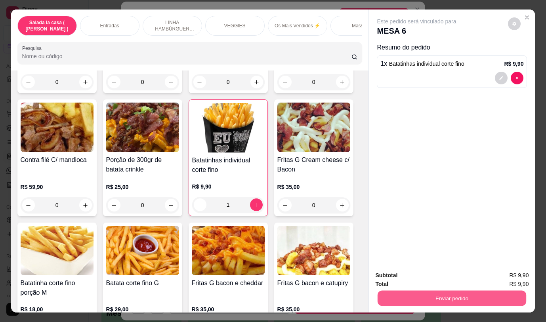
click at [402, 291] on button "Enviar pedido" at bounding box center [452, 298] width 149 height 15
click at [402, 278] on button "Não registrar e enviar pedido" at bounding box center [426, 275] width 82 height 15
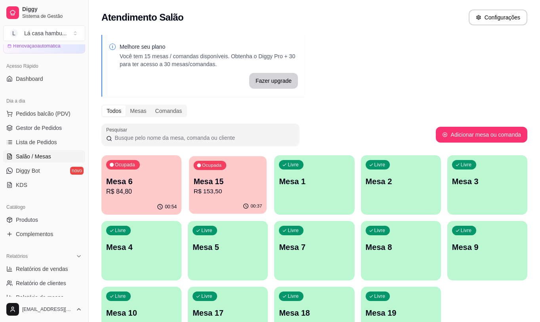
click at [238, 176] on div "Ocupada Mesa 15 R$ 153,50" at bounding box center [228, 177] width 78 height 43
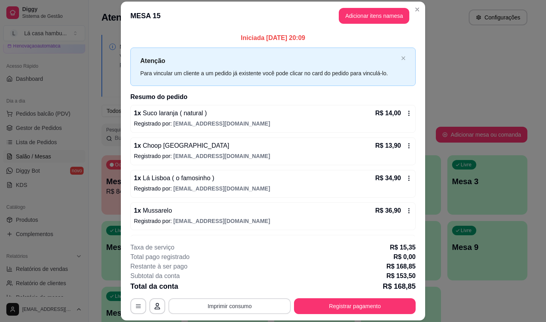
click at [248, 312] on button "Imprimir consumo" at bounding box center [230, 307] width 123 height 16
click at [238, 289] on button "IMPRESSORA" at bounding box center [229, 288] width 56 height 12
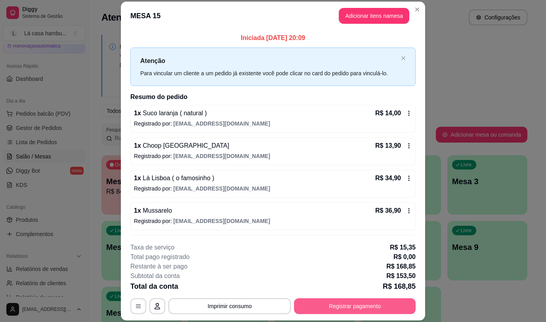
click at [375, 310] on button "Registrar pagamento" at bounding box center [355, 307] width 122 height 16
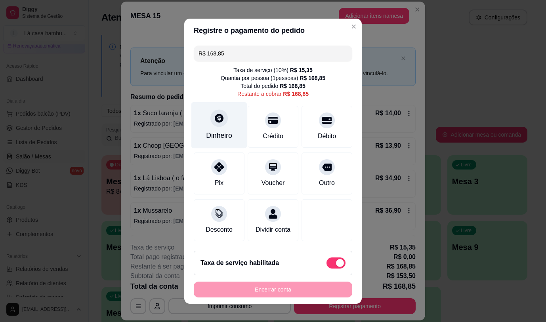
click at [215, 122] on div at bounding box center [219, 117] width 17 height 17
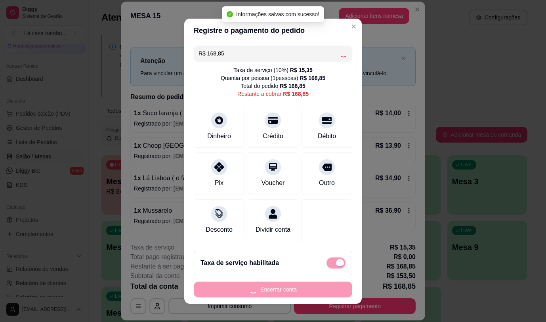
type input "R$ 0,00"
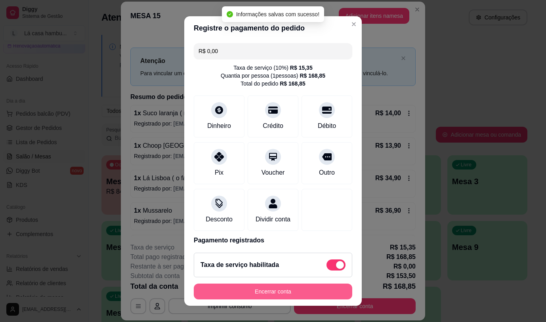
click at [286, 290] on button "Encerrar conta" at bounding box center [273, 292] width 159 height 16
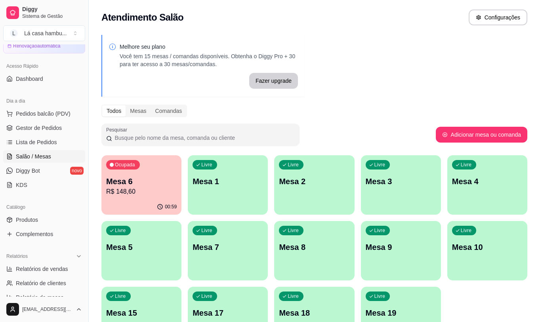
click at [37, 210] on div "Catálogo" at bounding box center [44, 207] width 82 height 13
click at [36, 221] on span "Produtos" at bounding box center [27, 220] width 22 height 8
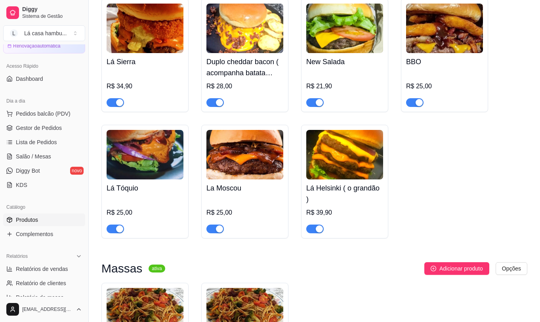
scroll to position [2141, 0]
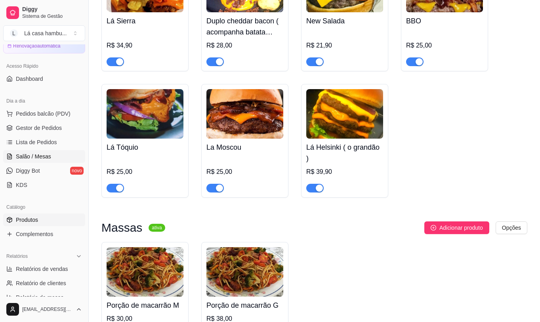
click at [76, 156] on link "Salão / Mesas" at bounding box center [44, 156] width 82 height 13
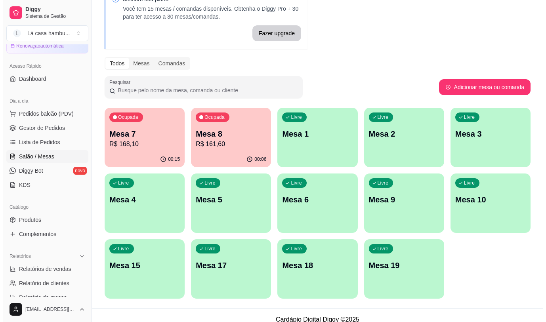
scroll to position [56, 0]
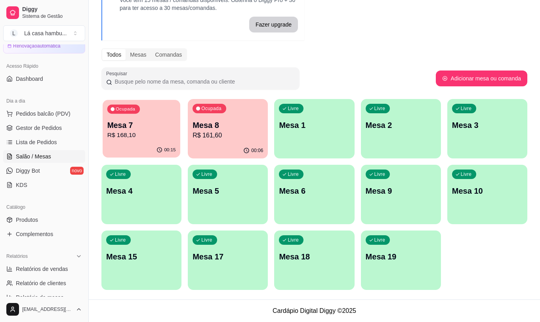
click at [122, 128] on p "Mesa 7" at bounding box center [141, 125] width 69 height 11
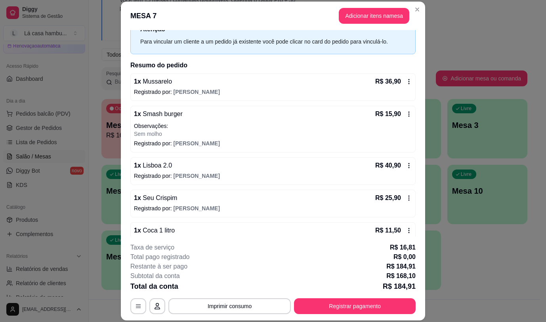
scroll to position [40, 0]
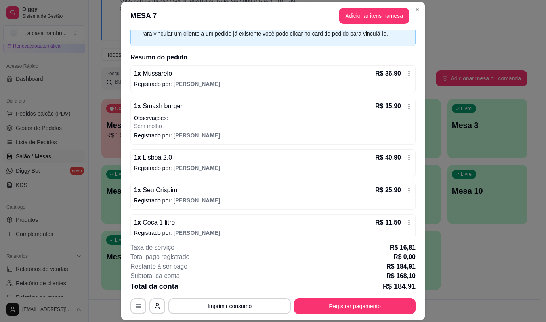
click at [406, 189] on icon at bounding box center [409, 190] width 6 height 6
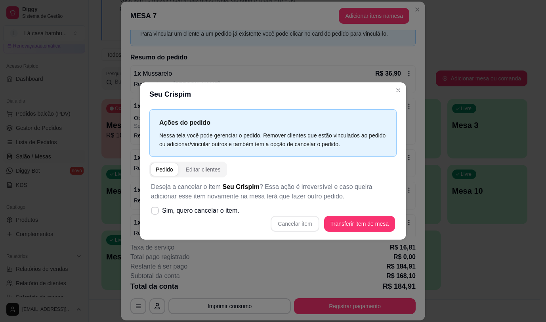
click at [291, 229] on div "Cancelar item Transferir item de mesa" at bounding box center [273, 224] width 244 height 16
click at [294, 222] on div "Cancelar item Transferir item de mesa" at bounding box center [273, 224] width 244 height 16
click at [157, 212] on icon at bounding box center [155, 211] width 6 height 4
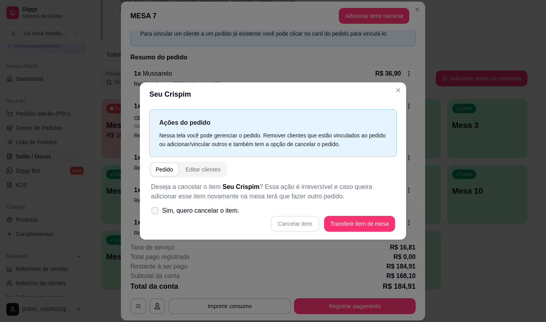
click at [156, 212] on input "Sim, quero cancelar o item." at bounding box center [153, 214] width 5 height 5
checkbox input "true"
click at [303, 225] on button "Cancelar item" at bounding box center [295, 224] width 48 height 16
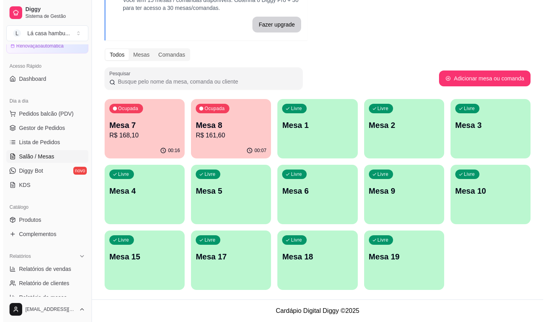
scroll to position [17, 0]
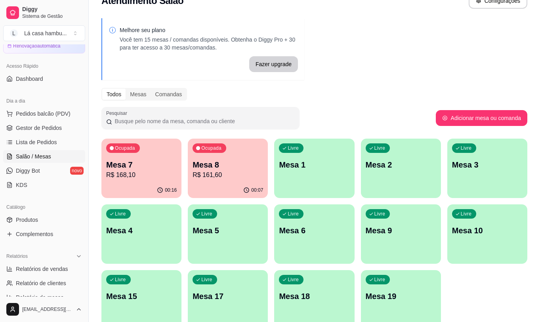
click at [252, 186] on div "00:07" at bounding box center [228, 190] width 80 height 15
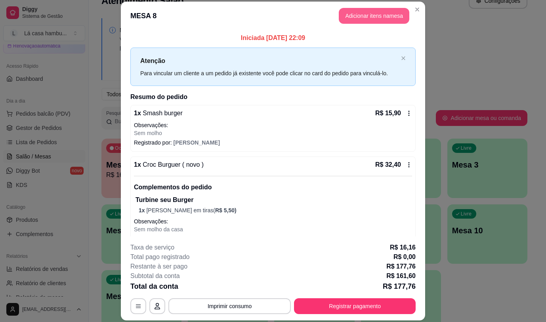
click at [385, 16] on button "Adicionar itens na mesa" at bounding box center [374, 16] width 71 height 16
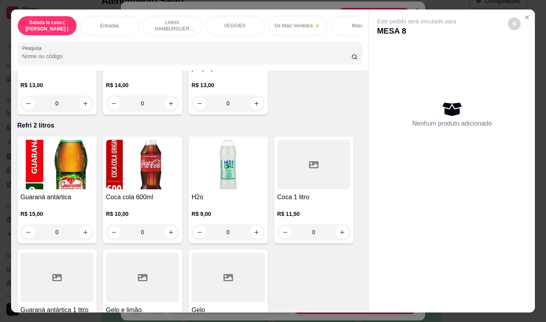
scroll to position [3721, 0]
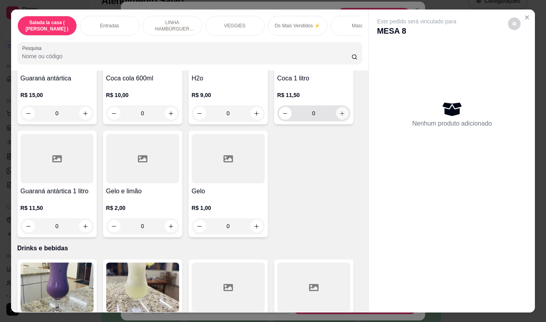
click at [339, 111] on icon "increase-product-quantity" at bounding box center [342, 114] width 6 height 6
type input "1"
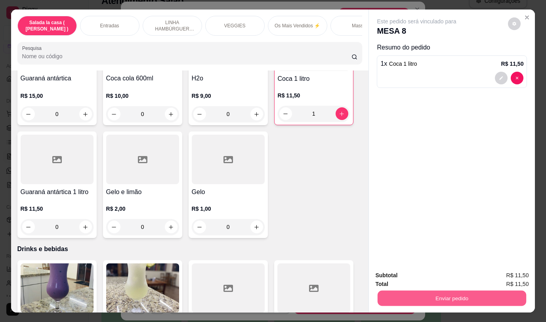
click at [395, 294] on button "Enviar pedido" at bounding box center [452, 298] width 149 height 15
click at [402, 272] on button "Não registrar e enviar pedido" at bounding box center [426, 275] width 82 height 15
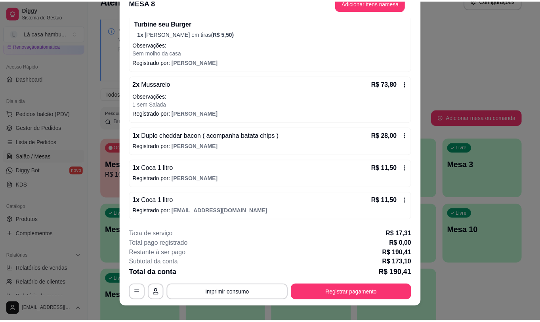
scroll to position [24, 0]
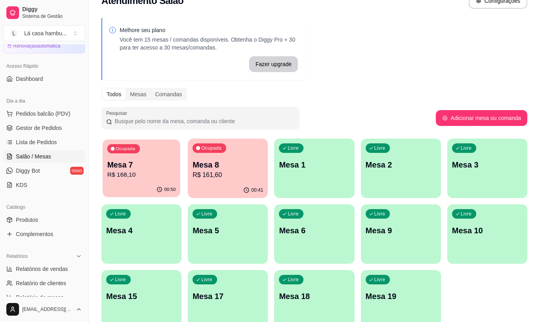
click at [163, 174] on p "R$ 168,10" at bounding box center [141, 174] width 69 height 9
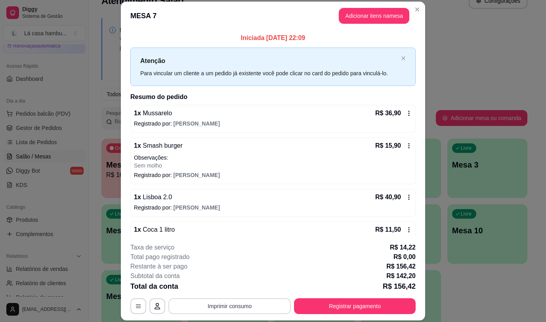
click at [274, 305] on button "Imprimir consumo" at bounding box center [230, 307] width 123 height 16
click at [239, 286] on button "IMPRESSORA" at bounding box center [229, 288] width 56 height 12
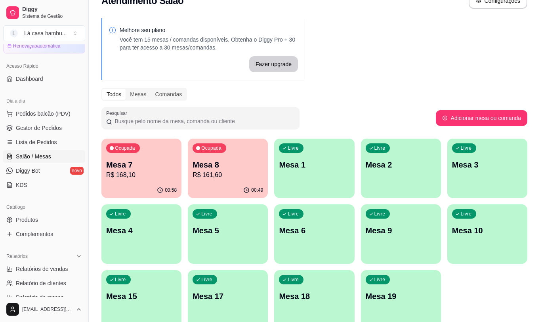
click at [239, 168] on p "Mesa 8" at bounding box center [228, 164] width 71 height 11
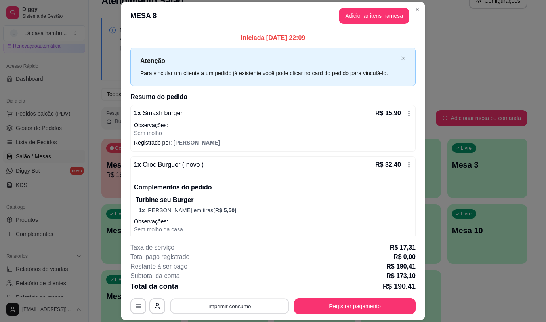
click at [227, 306] on button "Imprimir consumo" at bounding box center [229, 306] width 119 height 15
click at [219, 291] on button "IMPRESSORA" at bounding box center [229, 288] width 57 height 13
